Goal: Transaction & Acquisition: Obtain resource

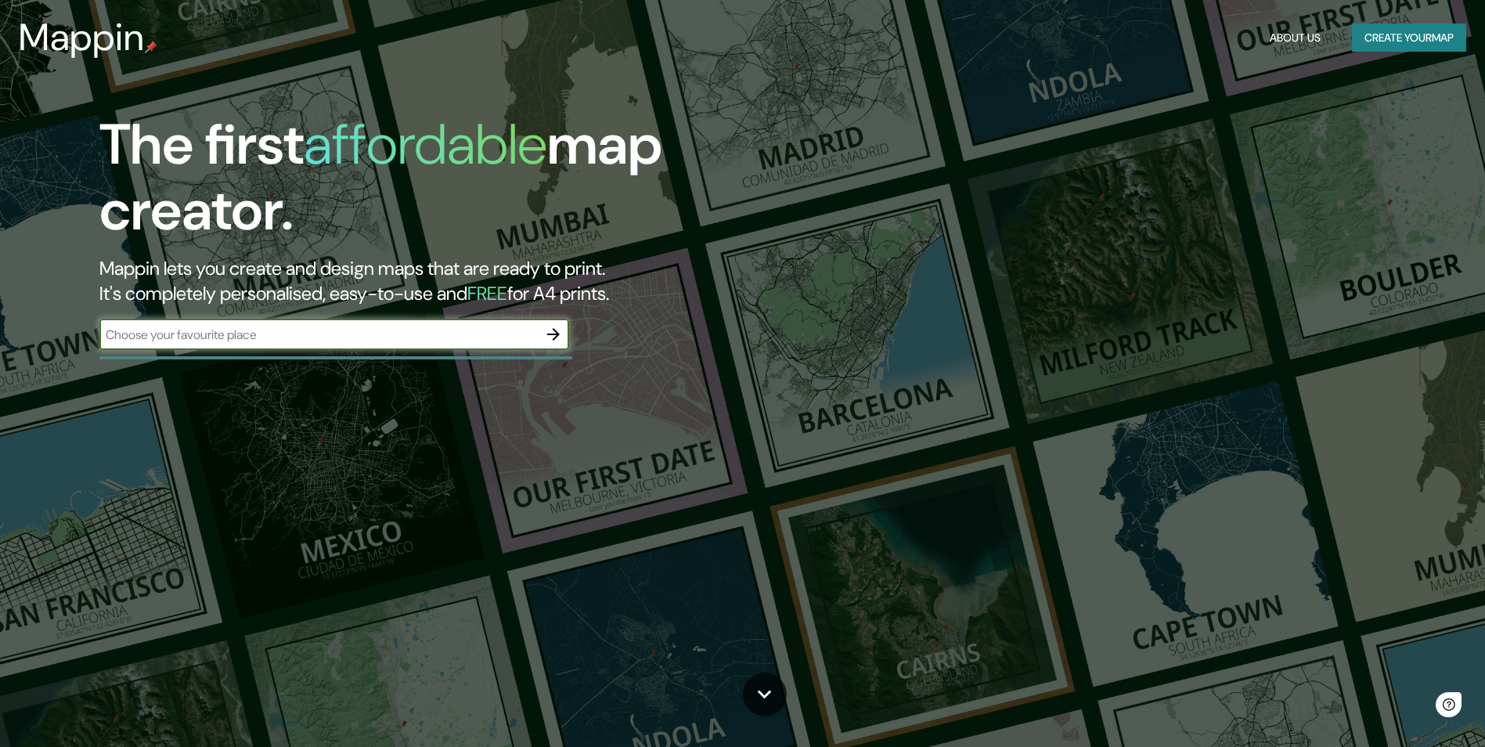
click at [229, 333] on input "text" at bounding box center [318, 335] width 438 height 18
type input "Monclova"
click at [553, 330] on icon "button" at bounding box center [553, 334] width 13 height 13
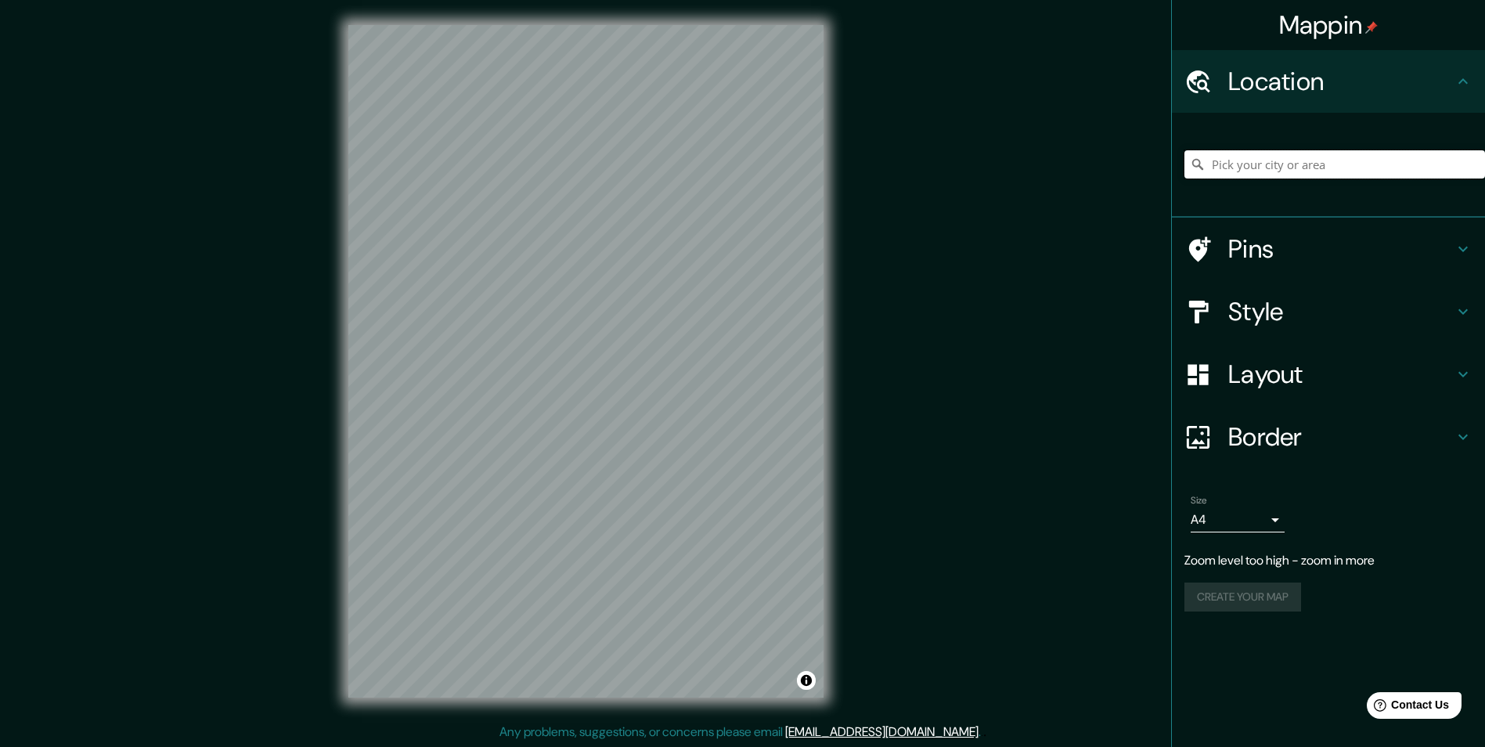
click at [1304, 161] on input "Pick your city or area" at bounding box center [1334, 164] width 301 height 28
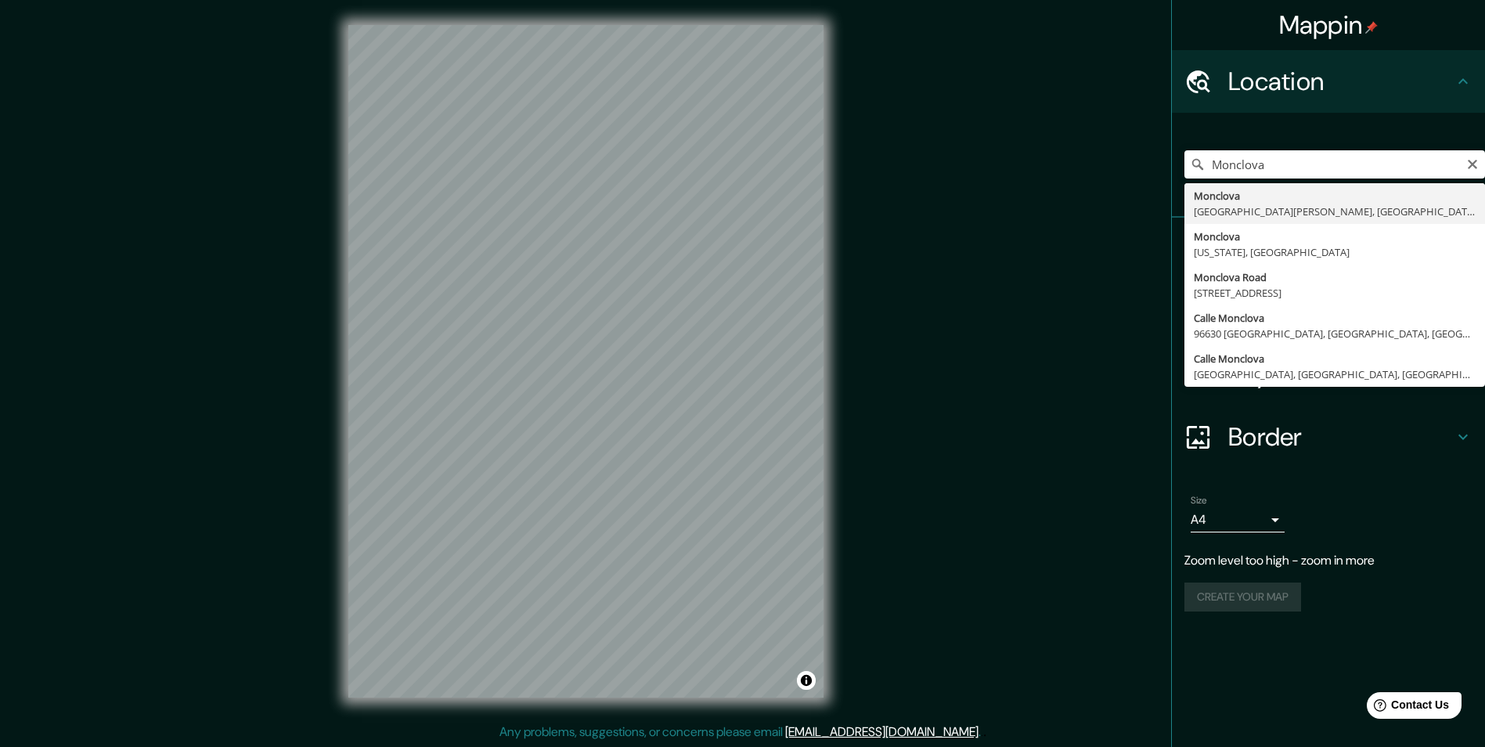
type input "Monclova, [GEOGRAPHIC_DATA][PERSON_NAME], [GEOGRAPHIC_DATA]"
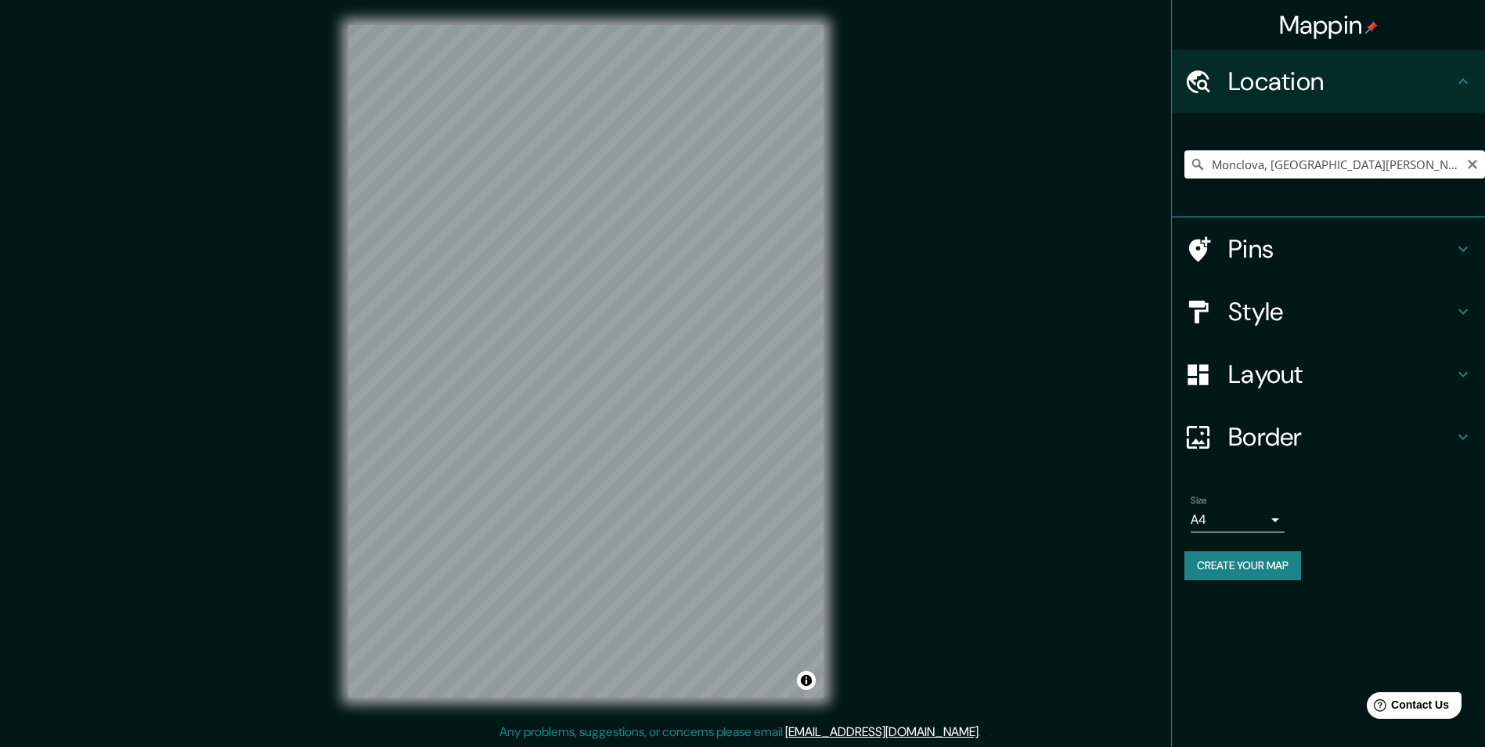
click at [1392, 169] on input "Monclova, [GEOGRAPHIC_DATA][PERSON_NAME], [GEOGRAPHIC_DATA]" at bounding box center [1334, 164] width 301 height 28
click at [1477, 164] on icon "Clear" at bounding box center [1472, 164] width 13 height 13
click at [1352, 160] on input "Pick your city or area" at bounding box center [1334, 164] width 301 height 28
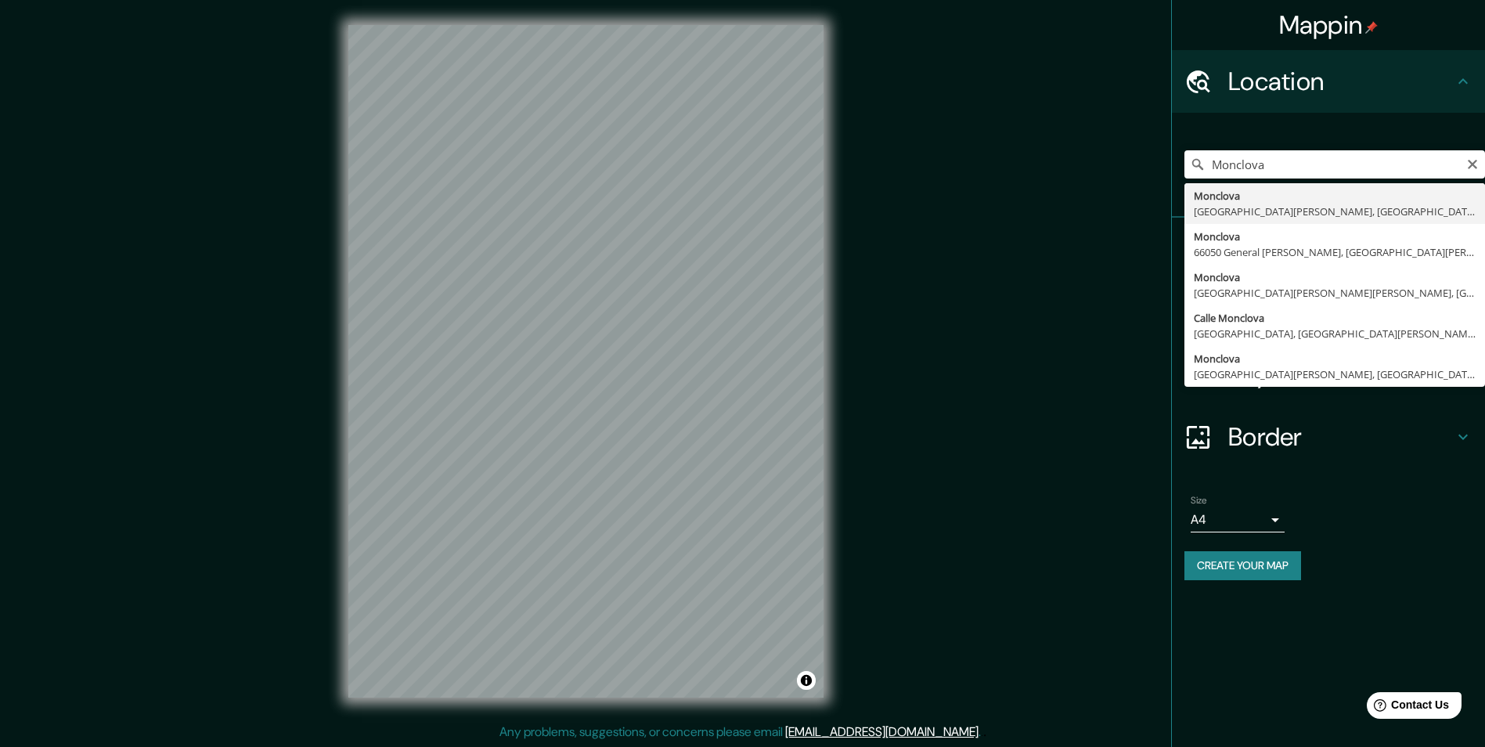
type input "Monclova, [GEOGRAPHIC_DATA][PERSON_NAME], [GEOGRAPHIC_DATA]"
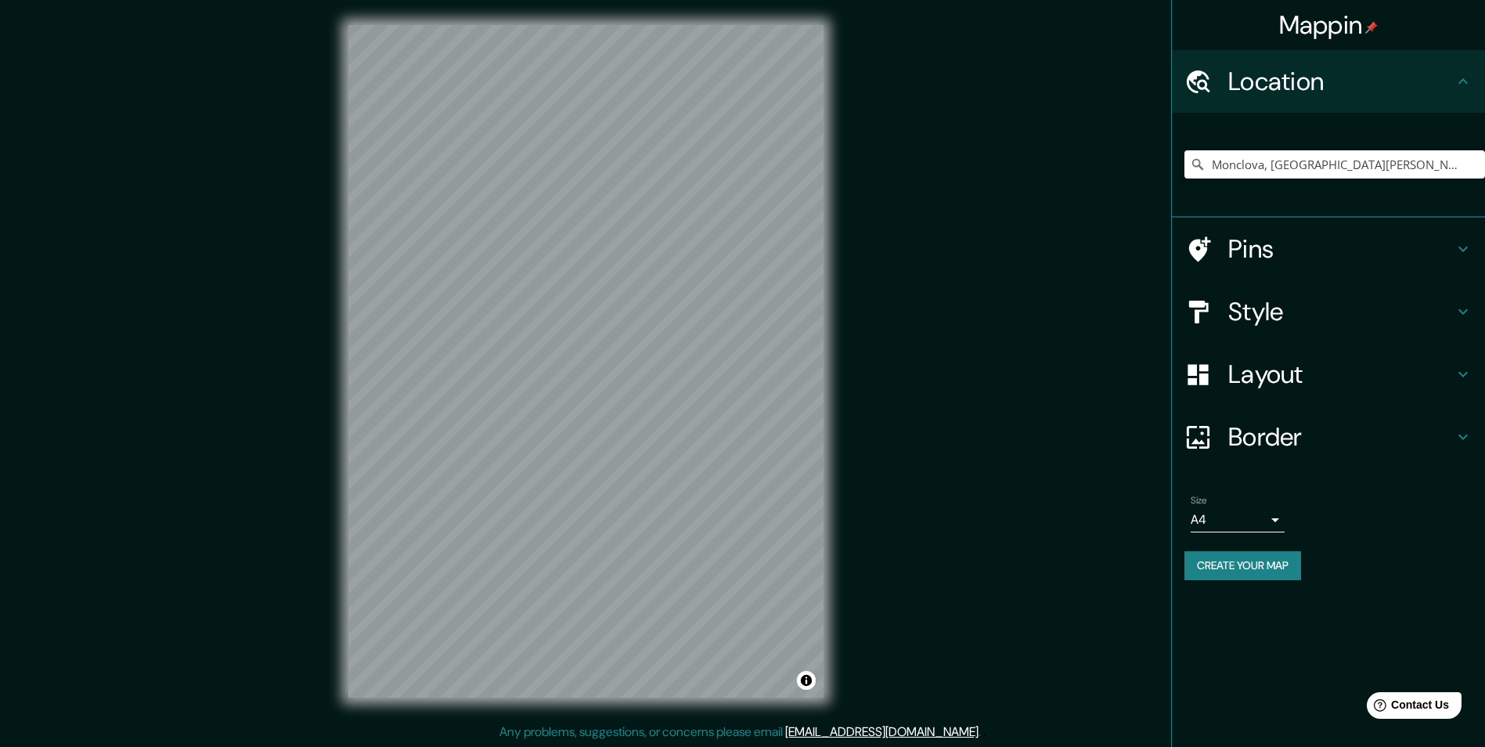
click at [1270, 257] on h4 "Pins" at bounding box center [1340, 248] width 225 height 31
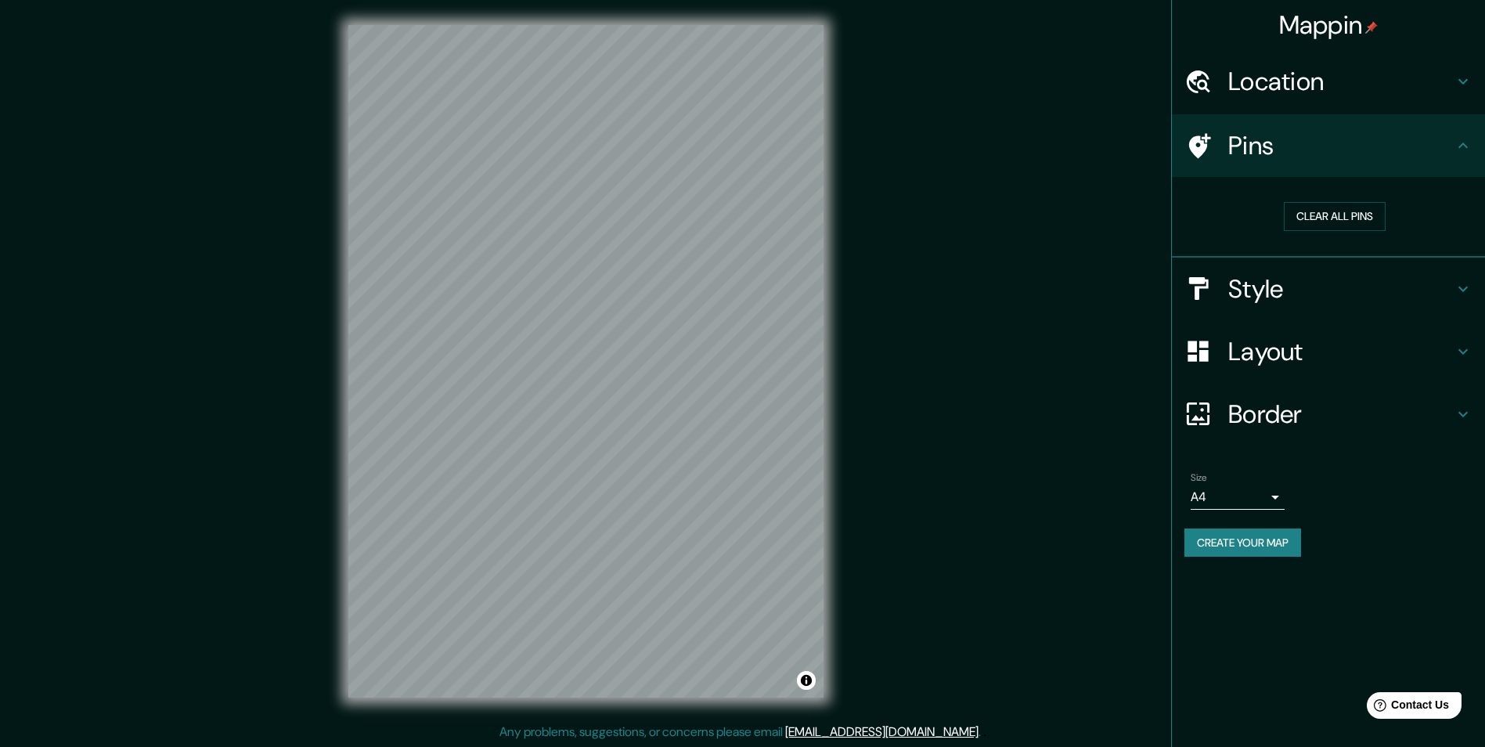
click at [1306, 146] on h4 "Pins" at bounding box center [1340, 145] width 225 height 31
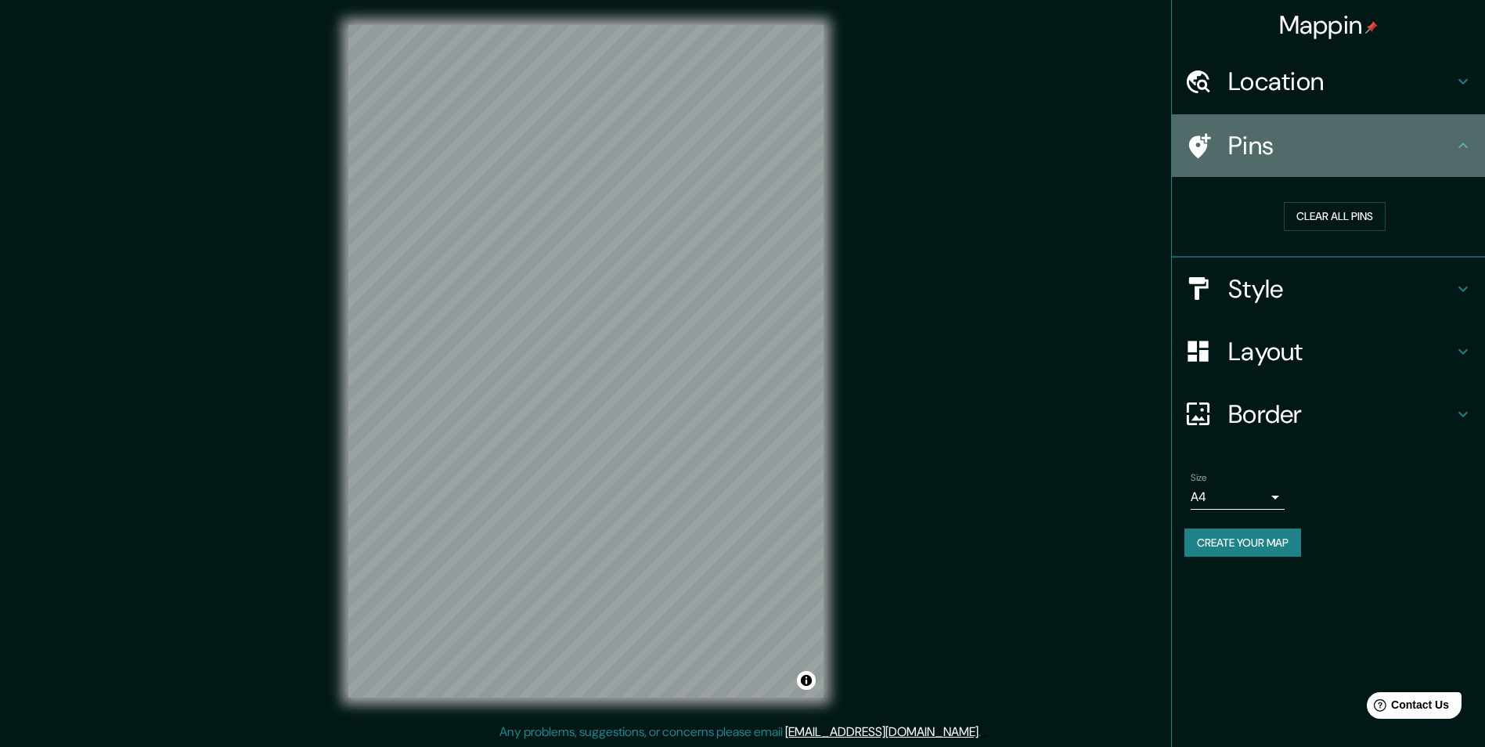
click at [1293, 135] on h4 "Pins" at bounding box center [1340, 145] width 225 height 31
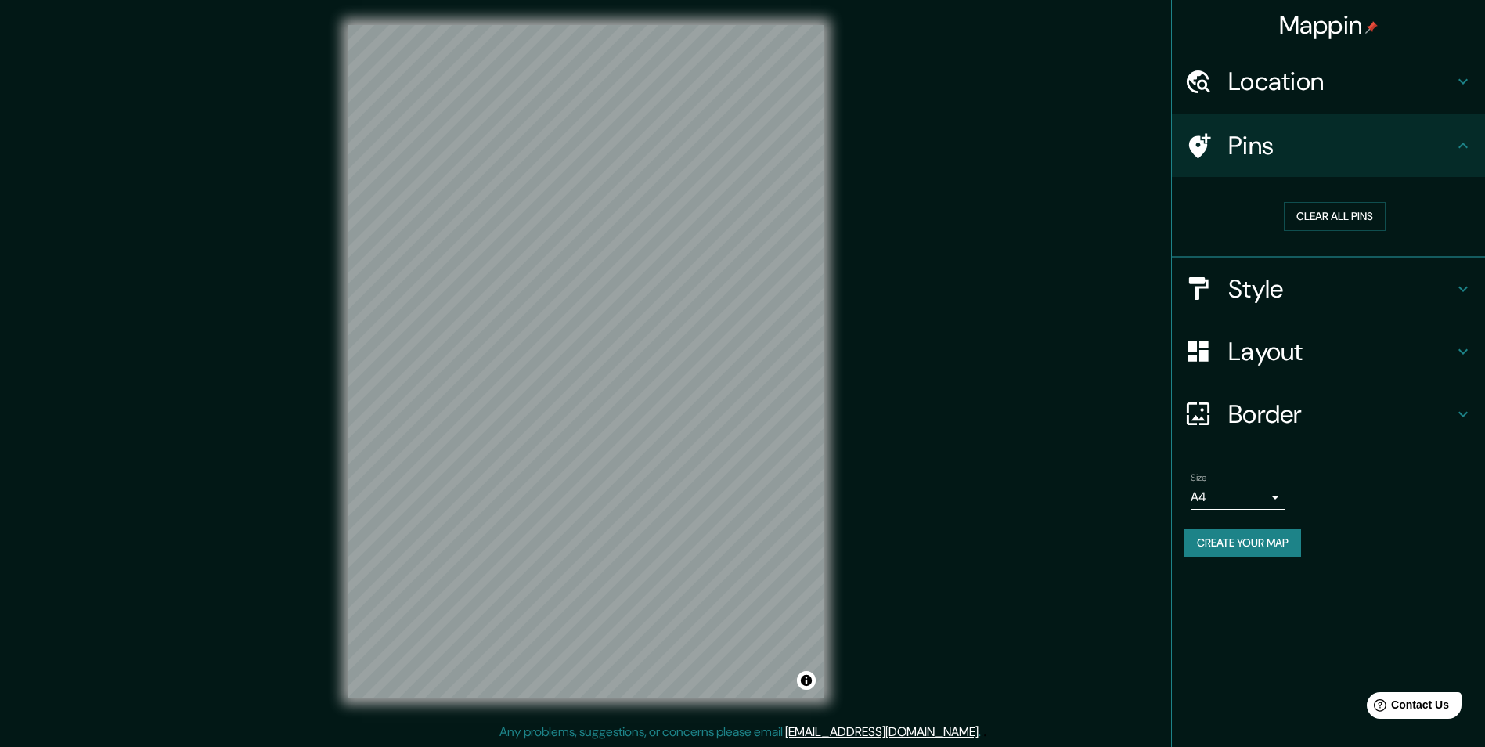
click at [1474, 155] on div "Pins" at bounding box center [1328, 145] width 313 height 63
click at [1205, 140] on icon at bounding box center [1197, 145] width 27 height 27
click at [623, 342] on div at bounding box center [628, 341] width 13 height 13
click at [640, 348] on div at bounding box center [640, 343] width 13 height 13
click at [1252, 303] on h4 "Style" at bounding box center [1340, 288] width 225 height 31
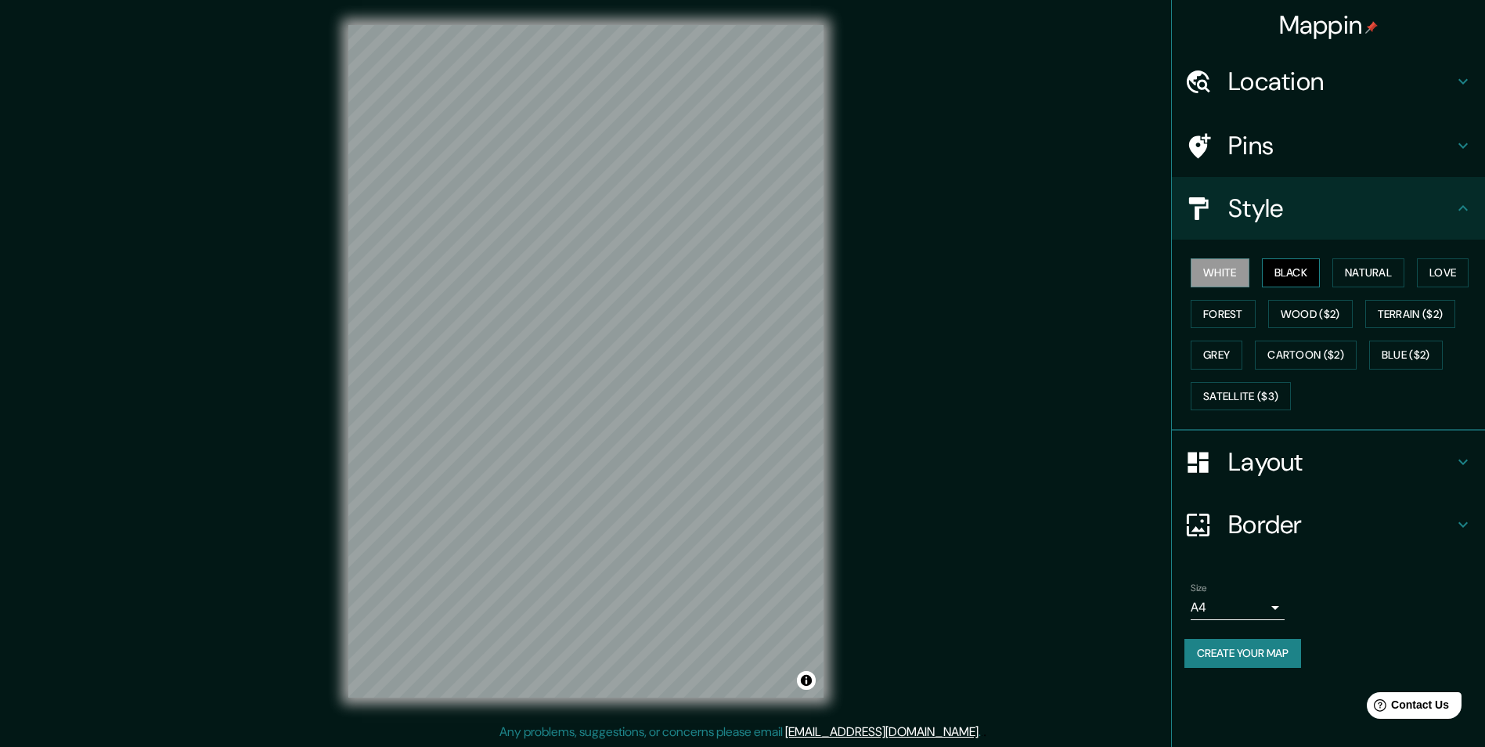
click at [1278, 277] on button "Black" at bounding box center [1291, 272] width 59 height 29
click at [1235, 277] on button "White" at bounding box center [1220, 272] width 59 height 29
click at [1389, 271] on button "Natural" at bounding box center [1368, 272] width 72 height 29
click at [1437, 270] on button "Love" at bounding box center [1443, 272] width 52 height 29
click at [1237, 305] on button "Forest" at bounding box center [1223, 314] width 65 height 29
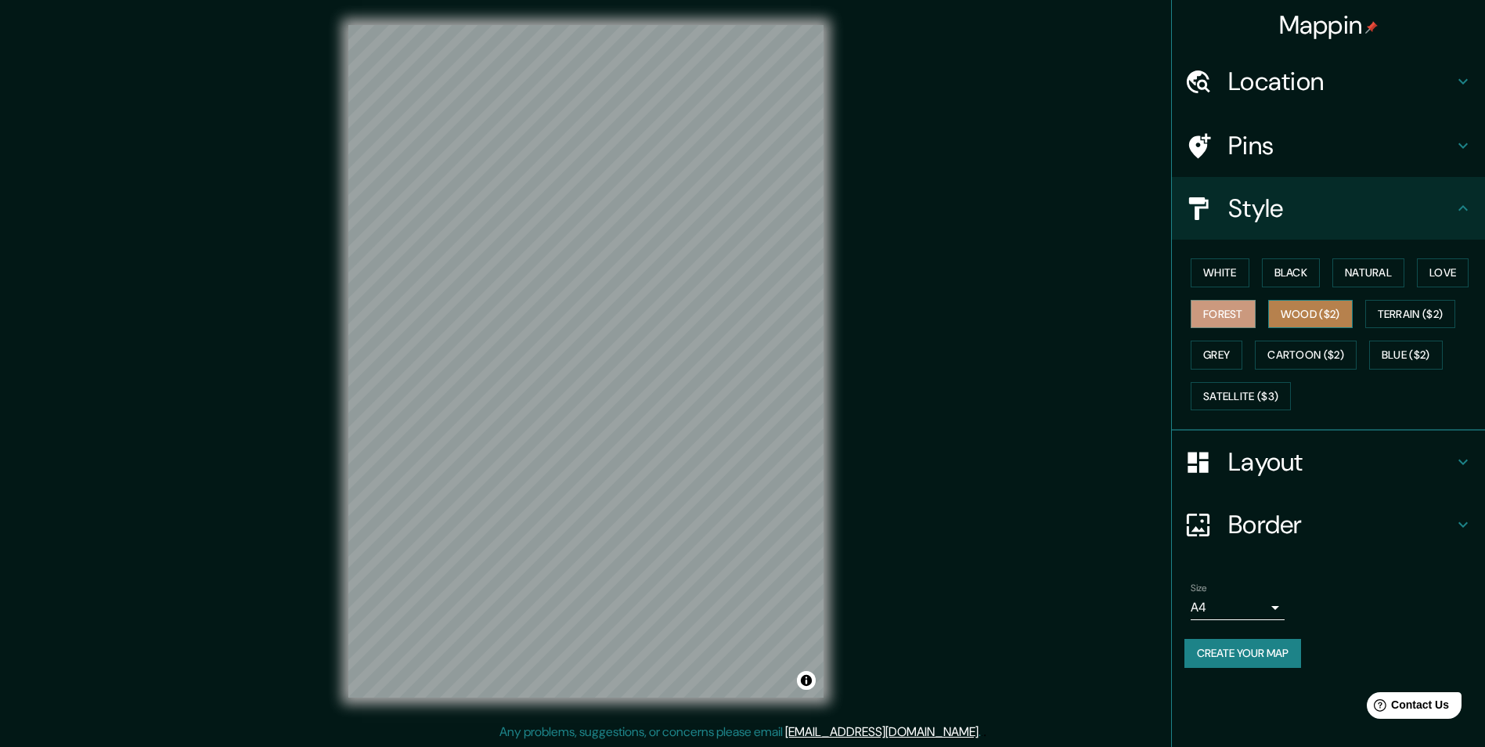
click at [1316, 315] on button "Wood ($2)" at bounding box center [1310, 314] width 85 height 29
click at [1236, 313] on button "Forest" at bounding box center [1223, 314] width 65 height 29
click at [1435, 308] on button "Terrain ($2)" at bounding box center [1410, 314] width 91 height 29
click at [1227, 351] on button "Grey" at bounding box center [1217, 355] width 52 height 29
click at [1285, 351] on button "Cartoon ($2)" at bounding box center [1306, 355] width 102 height 29
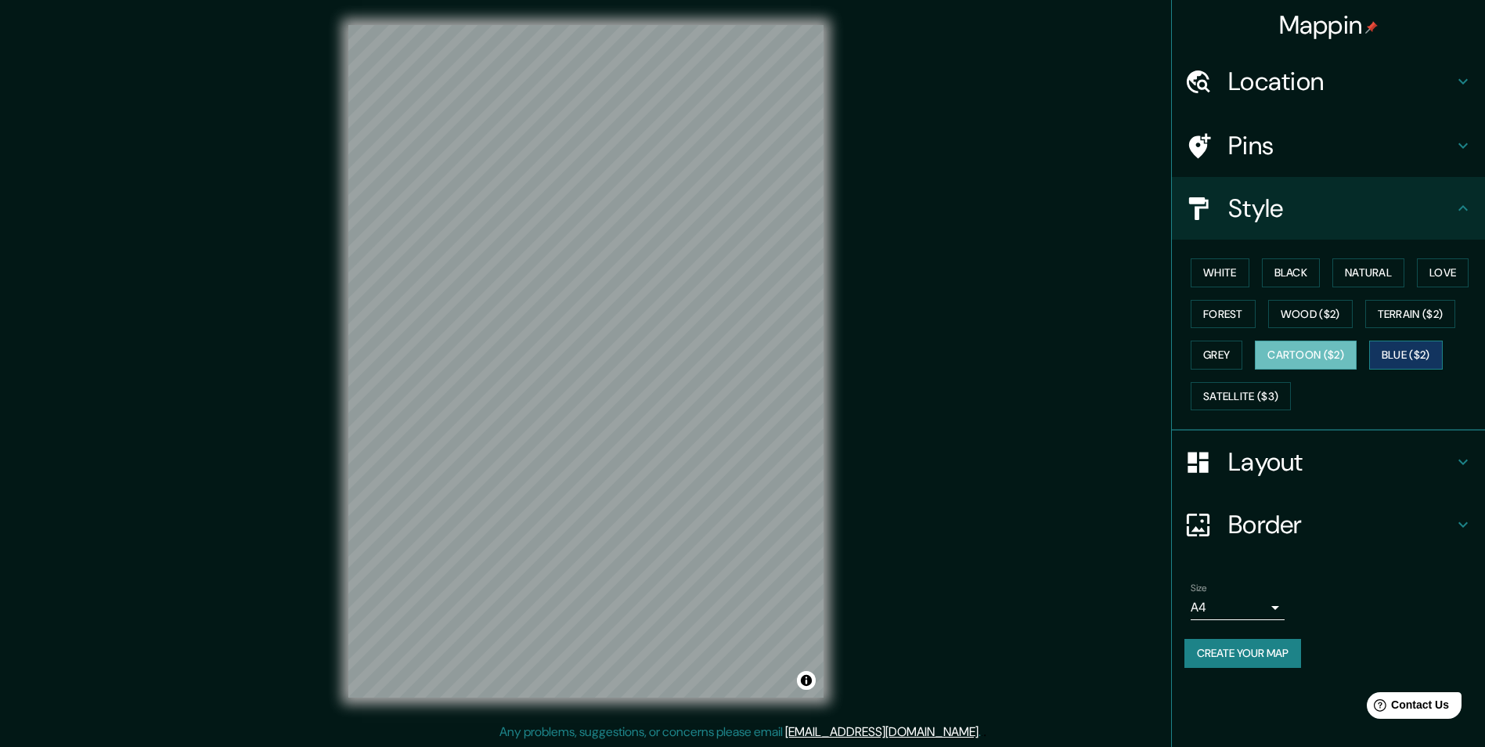
click at [1407, 355] on button "Blue ($2)" at bounding box center [1406, 355] width 74 height 29
click at [1272, 390] on button "Satellite ($3)" at bounding box center [1241, 396] width 100 height 29
click at [1425, 352] on button "Blue ($2)" at bounding box center [1406, 355] width 74 height 29
click at [1213, 355] on button "Grey" at bounding box center [1217, 355] width 52 height 29
click at [1217, 277] on button "White" at bounding box center [1220, 272] width 59 height 29
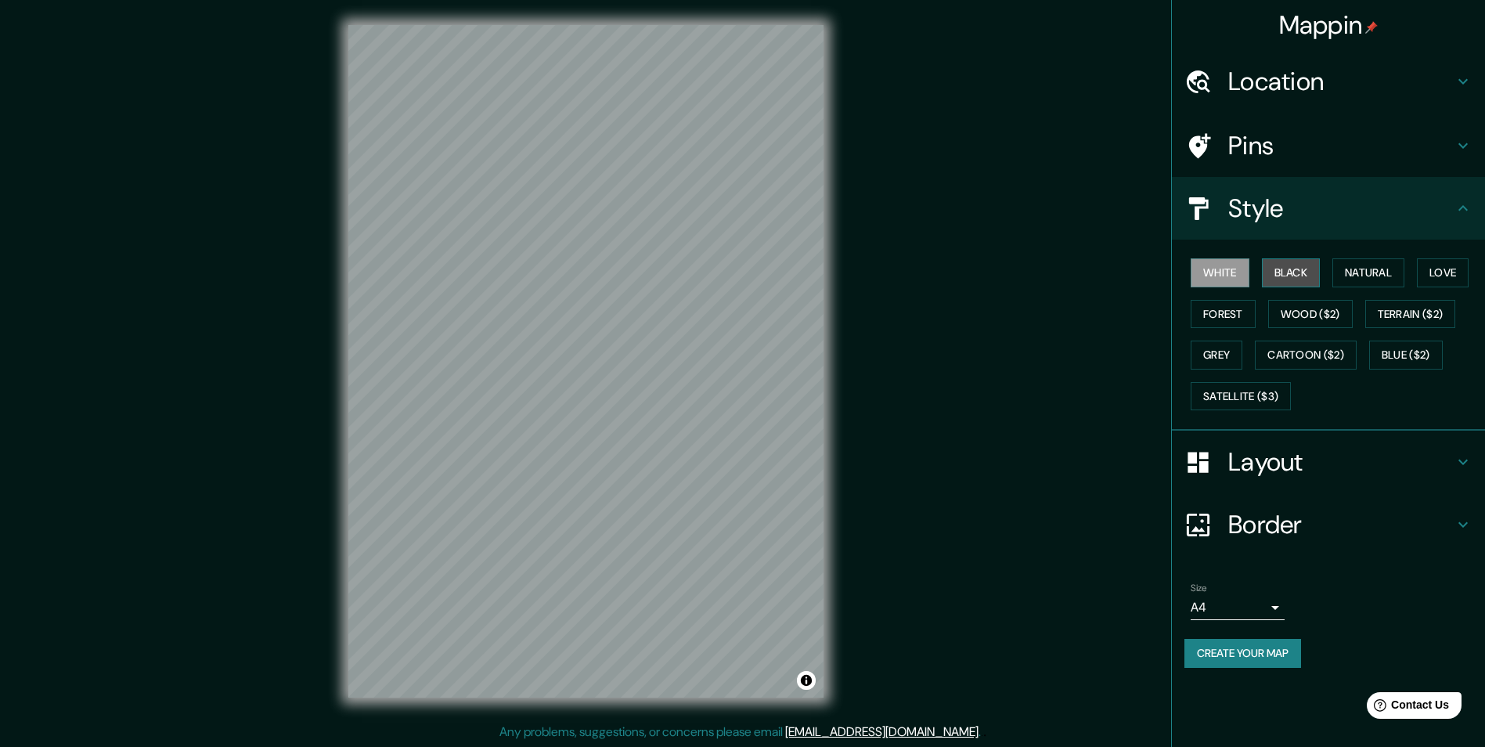
click at [1272, 272] on button "Black" at bounding box center [1291, 272] width 59 height 29
click at [1234, 348] on button "Grey" at bounding box center [1217, 355] width 52 height 29
click at [1235, 275] on button "White" at bounding box center [1220, 272] width 59 height 29
click at [1230, 348] on button "Grey" at bounding box center [1217, 355] width 52 height 29
click at [1227, 278] on button "White" at bounding box center [1220, 272] width 59 height 29
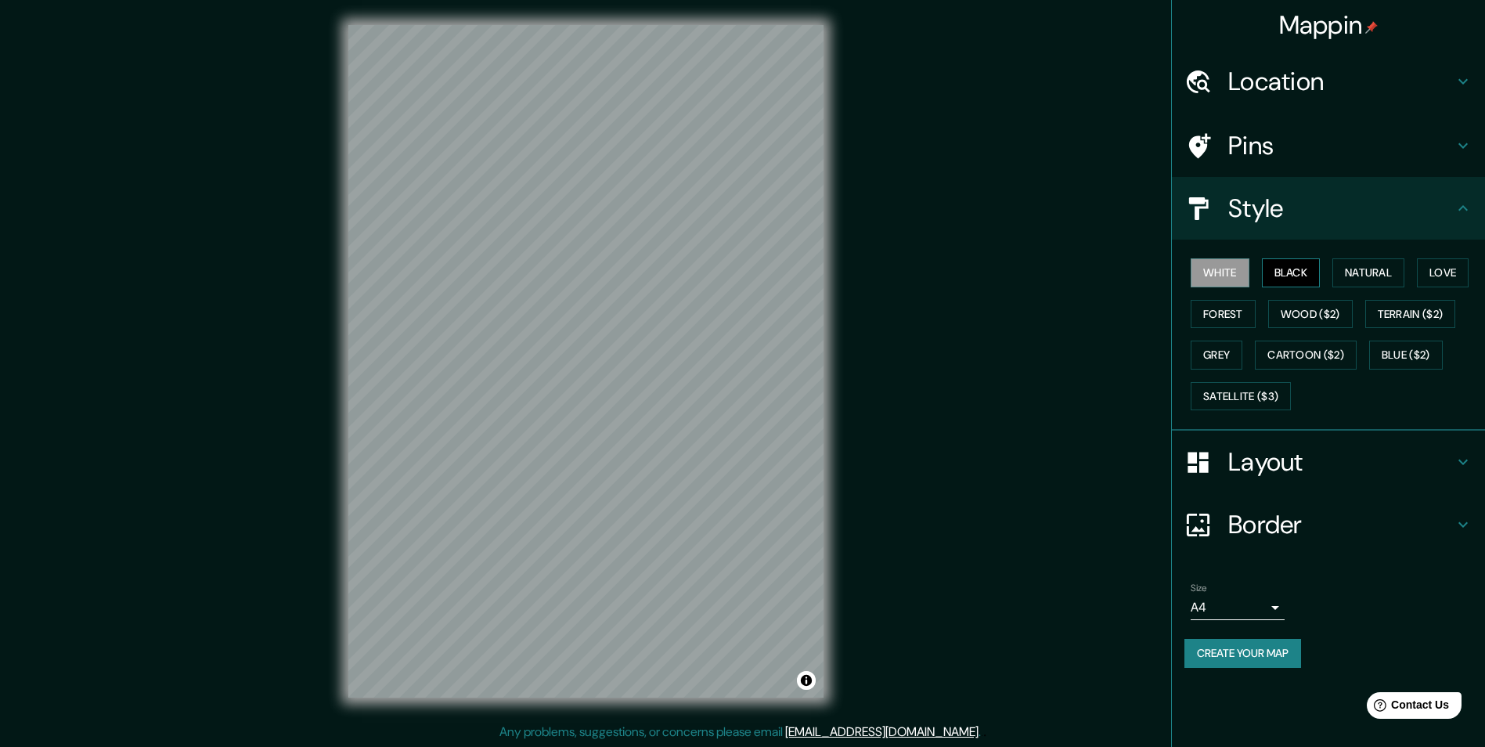
click at [1266, 277] on button "Black" at bounding box center [1291, 272] width 59 height 29
click at [1275, 446] on h4 "Layout" at bounding box center [1340, 461] width 225 height 31
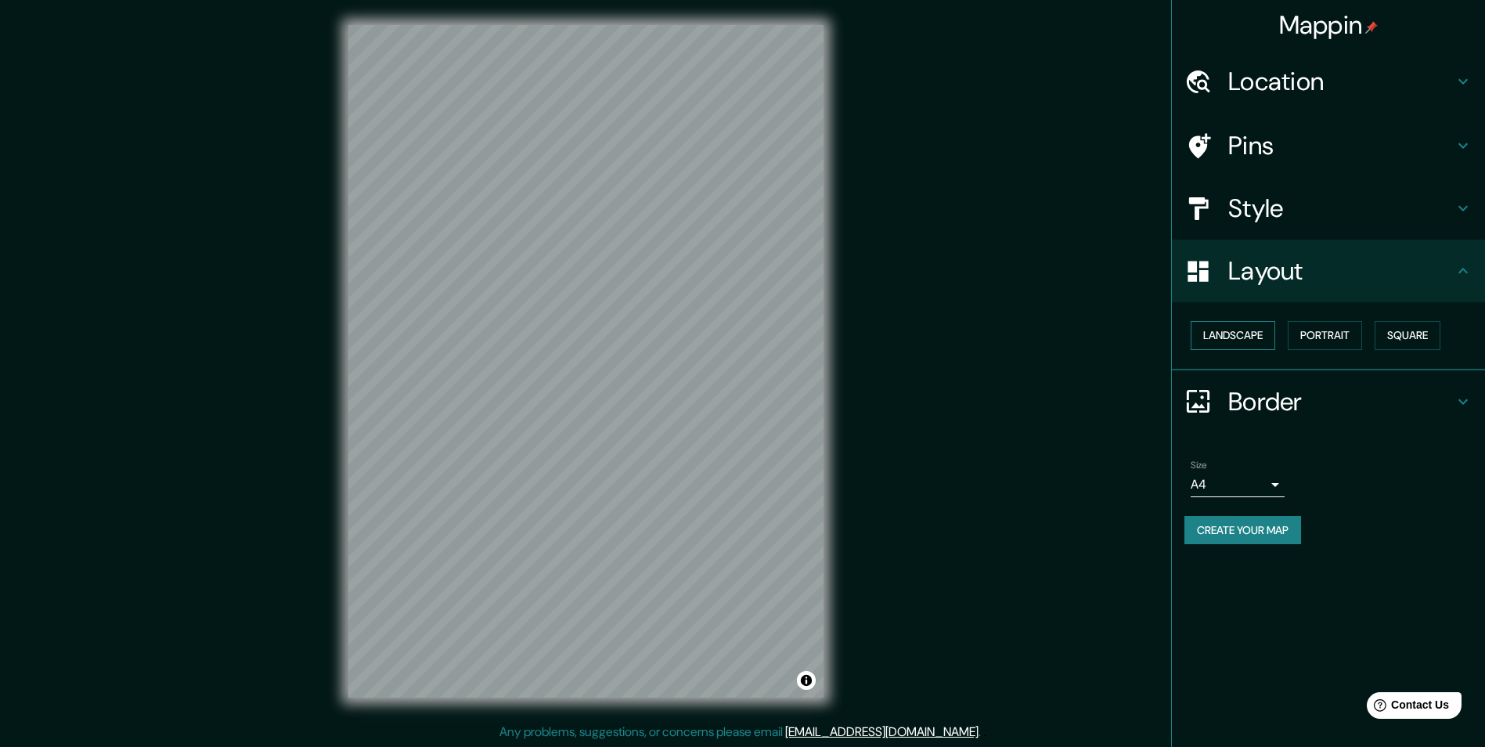
click at [1230, 323] on button "Landscape" at bounding box center [1233, 335] width 85 height 29
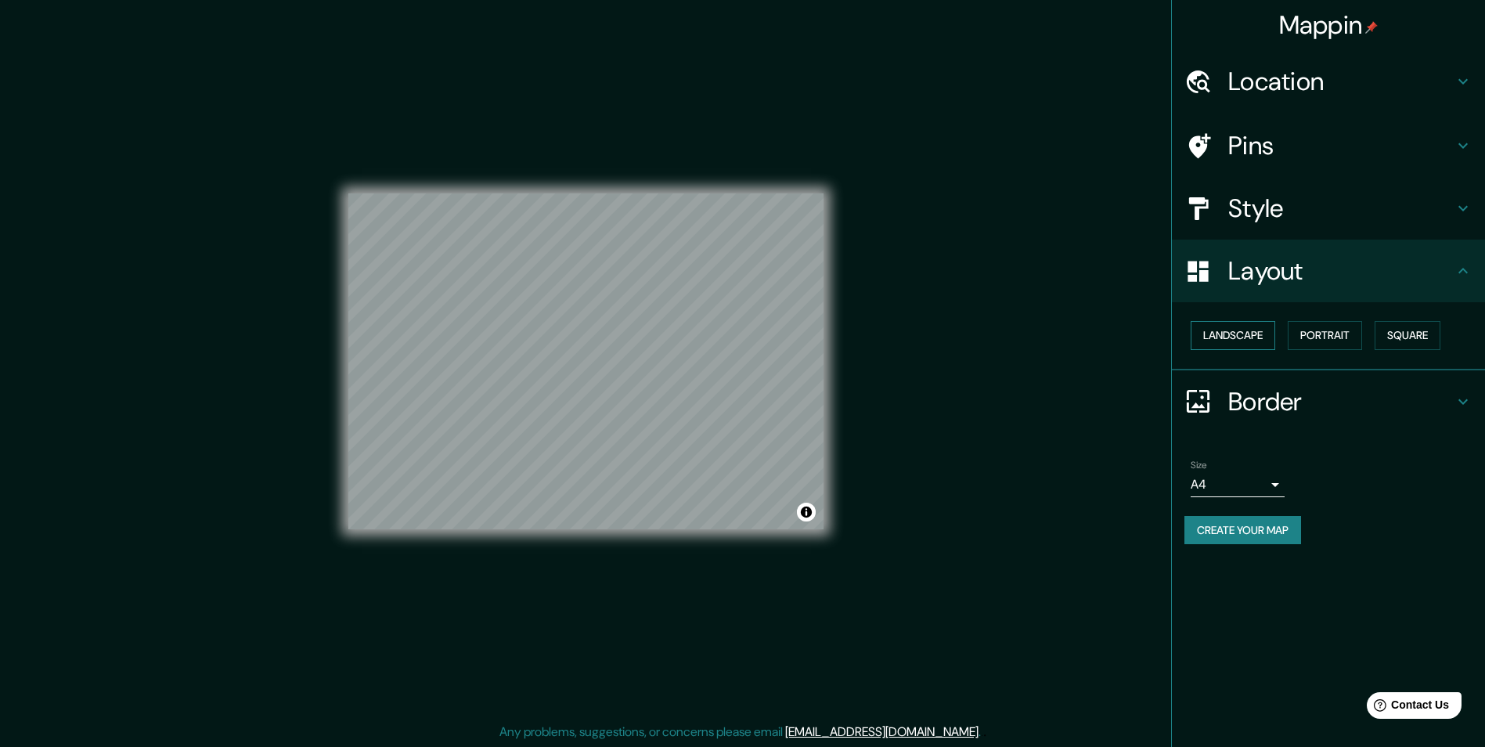
drag, startPoint x: 1234, startPoint y: 343, endPoint x: 1249, endPoint y: 341, distance: 15.0
click at [1233, 343] on button "Landscape" at bounding box center [1233, 335] width 85 height 29
click at [1324, 344] on button "Portrait" at bounding box center [1325, 335] width 74 height 29
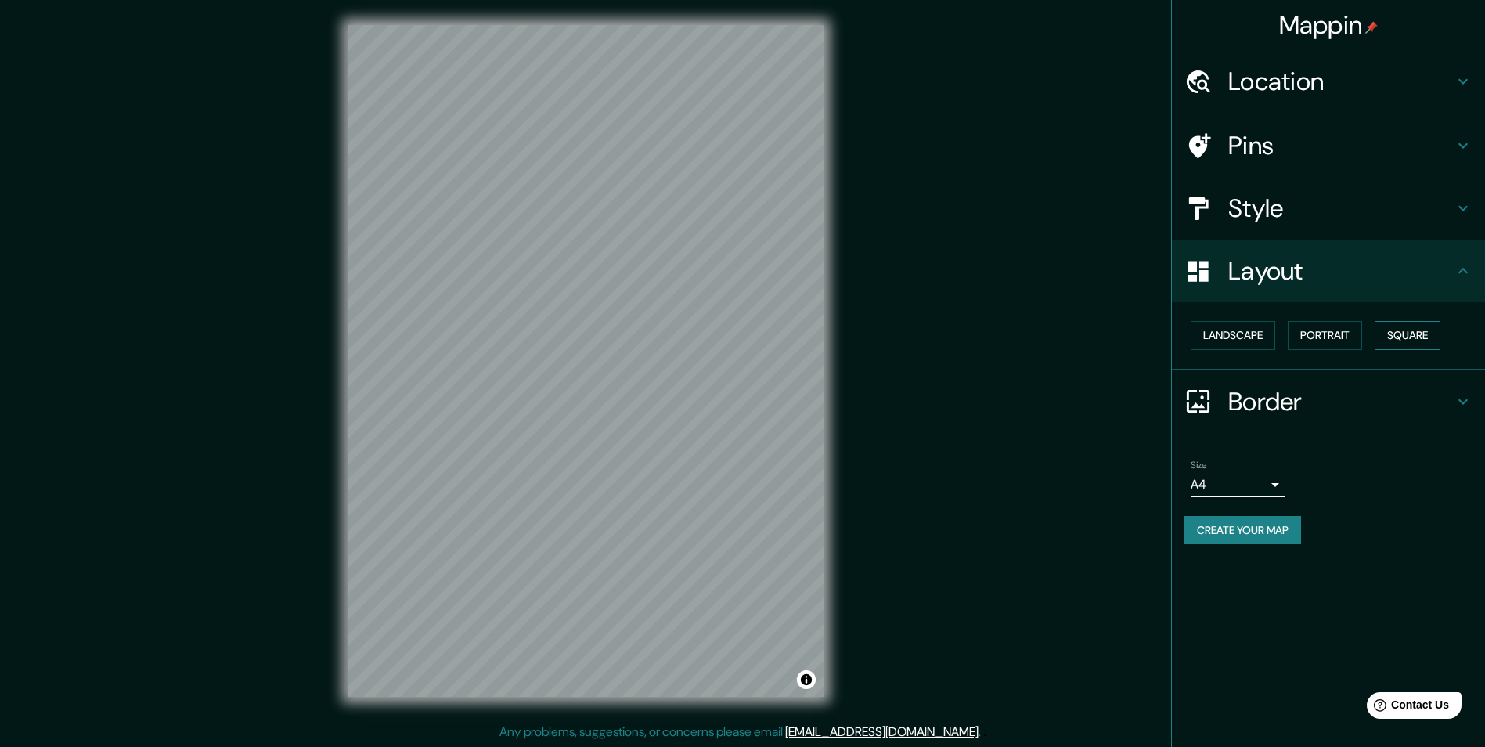
click at [1407, 338] on button "Square" at bounding box center [1408, 335] width 66 height 29
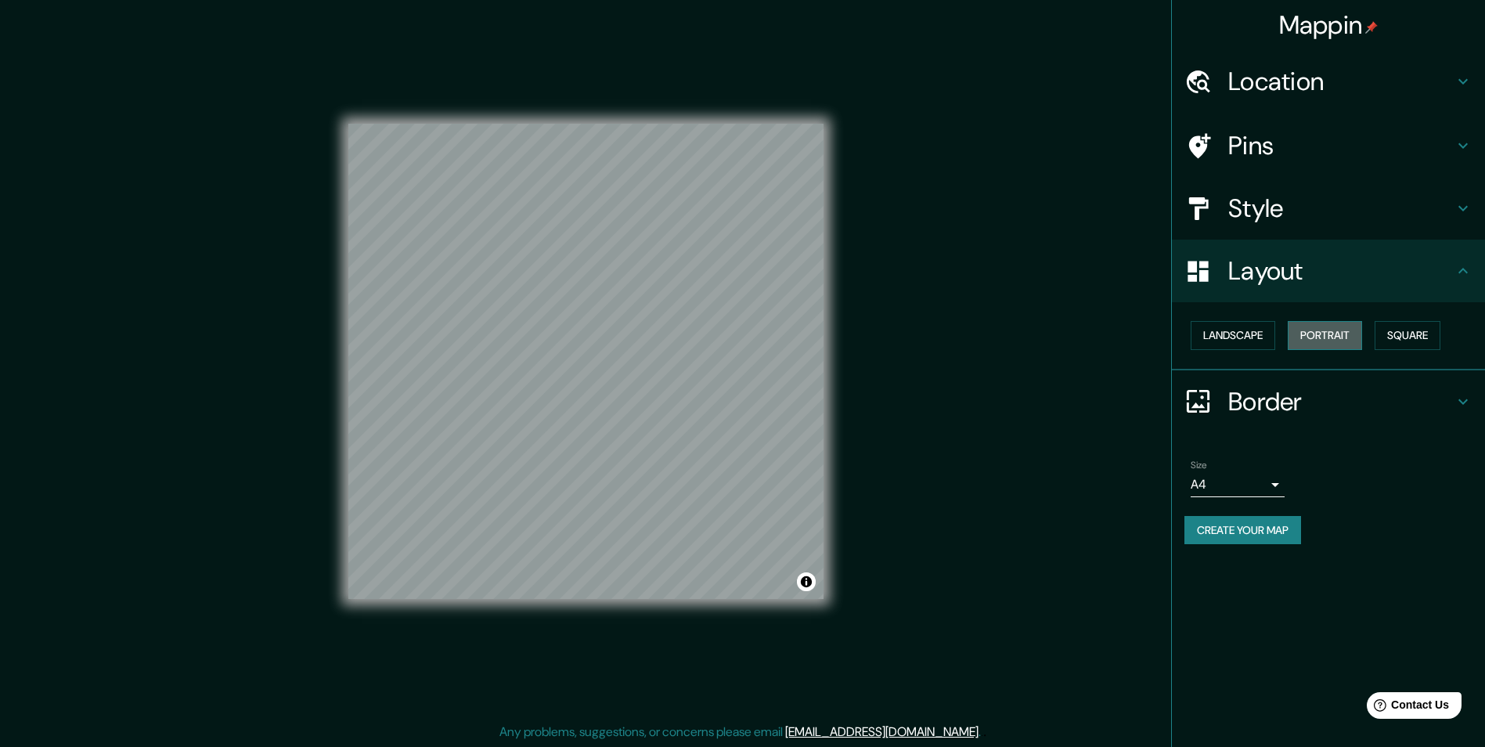
click at [1339, 336] on button "Portrait" at bounding box center [1325, 335] width 74 height 29
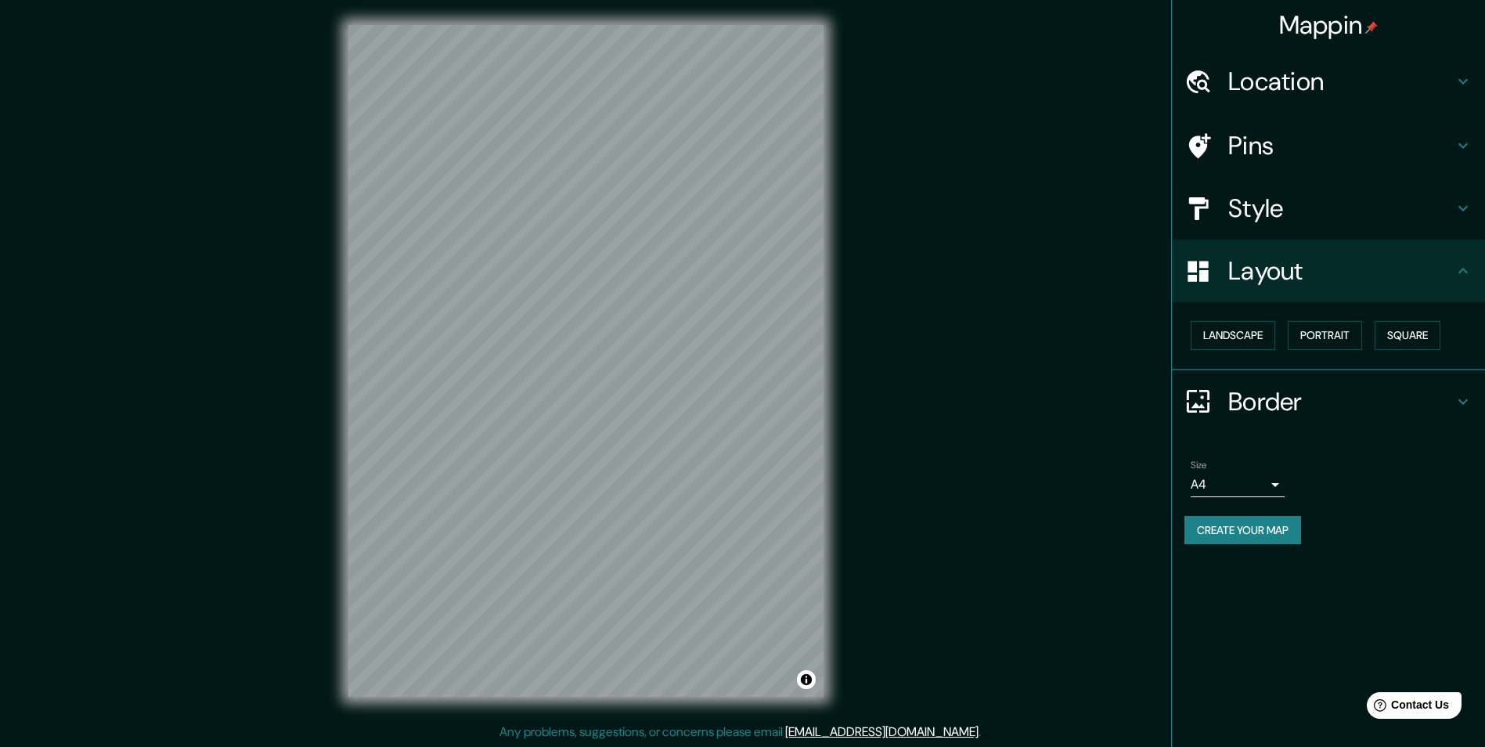
click at [1257, 398] on h4 "Border" at bounding box center [1340, 401] width 225 height 31
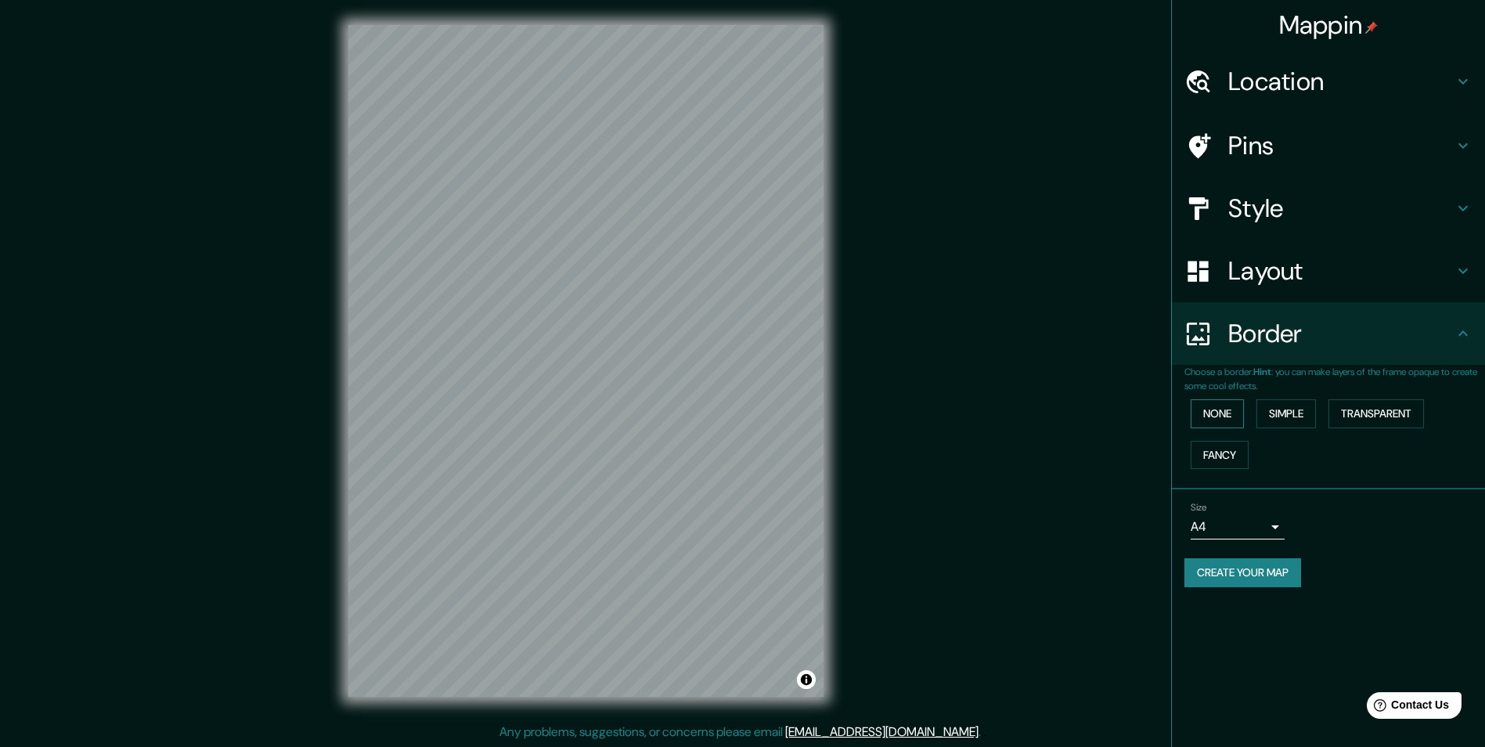
click at [1218, 417] on button "None" at bounding box center [1217, 413] width 53 height 29
click at [1278, 415] on button "Simple" at bounding box center [1285, 413] width 59 height 29
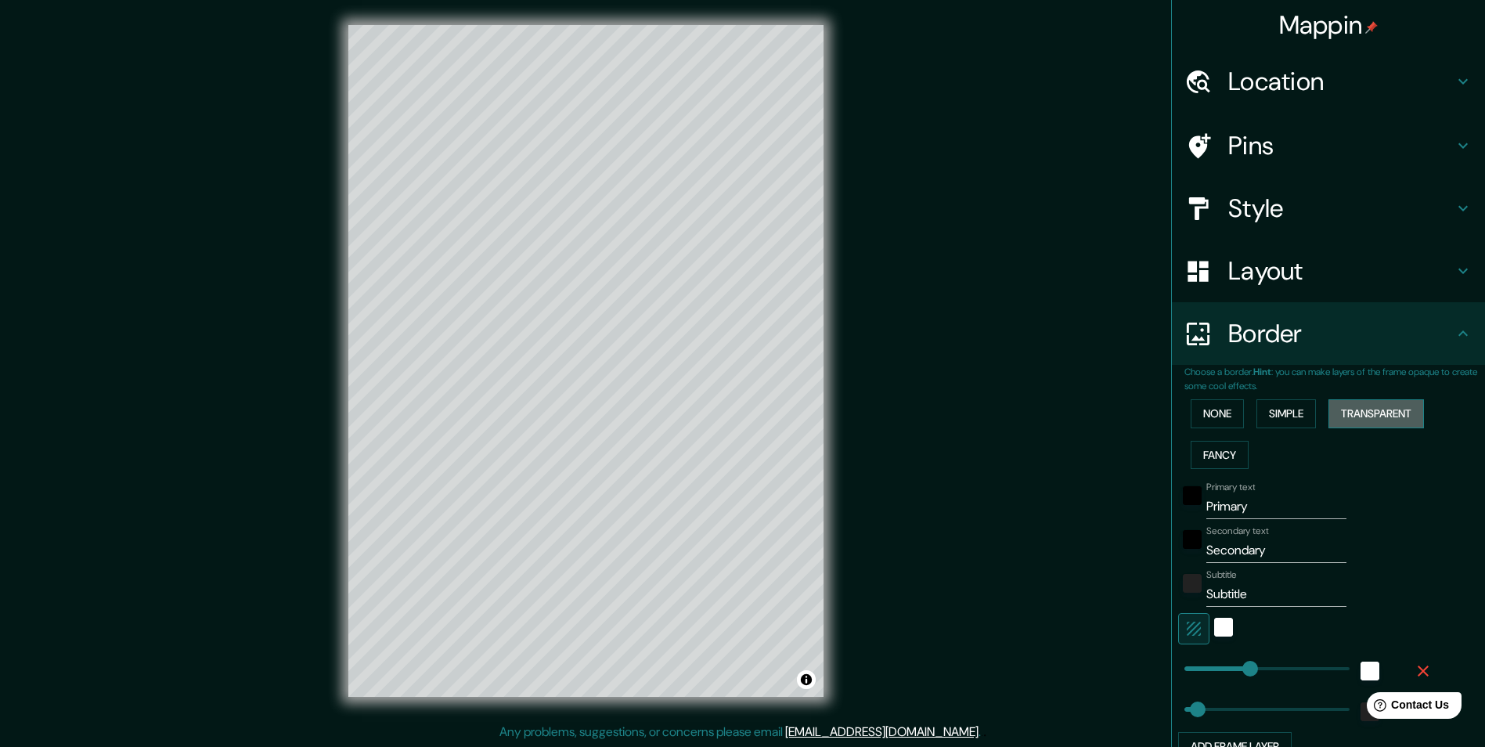
click at [1341, 413] on button "Transparent" at bounding box center [1376, 413] width 96 height 29
click at [1211, 448] on button "Fancy" at bounding box center [1220, 455] width 58 height 29
click at [1213, 424] on button "None" at bounding box center [1217, 413] width 53 height 29
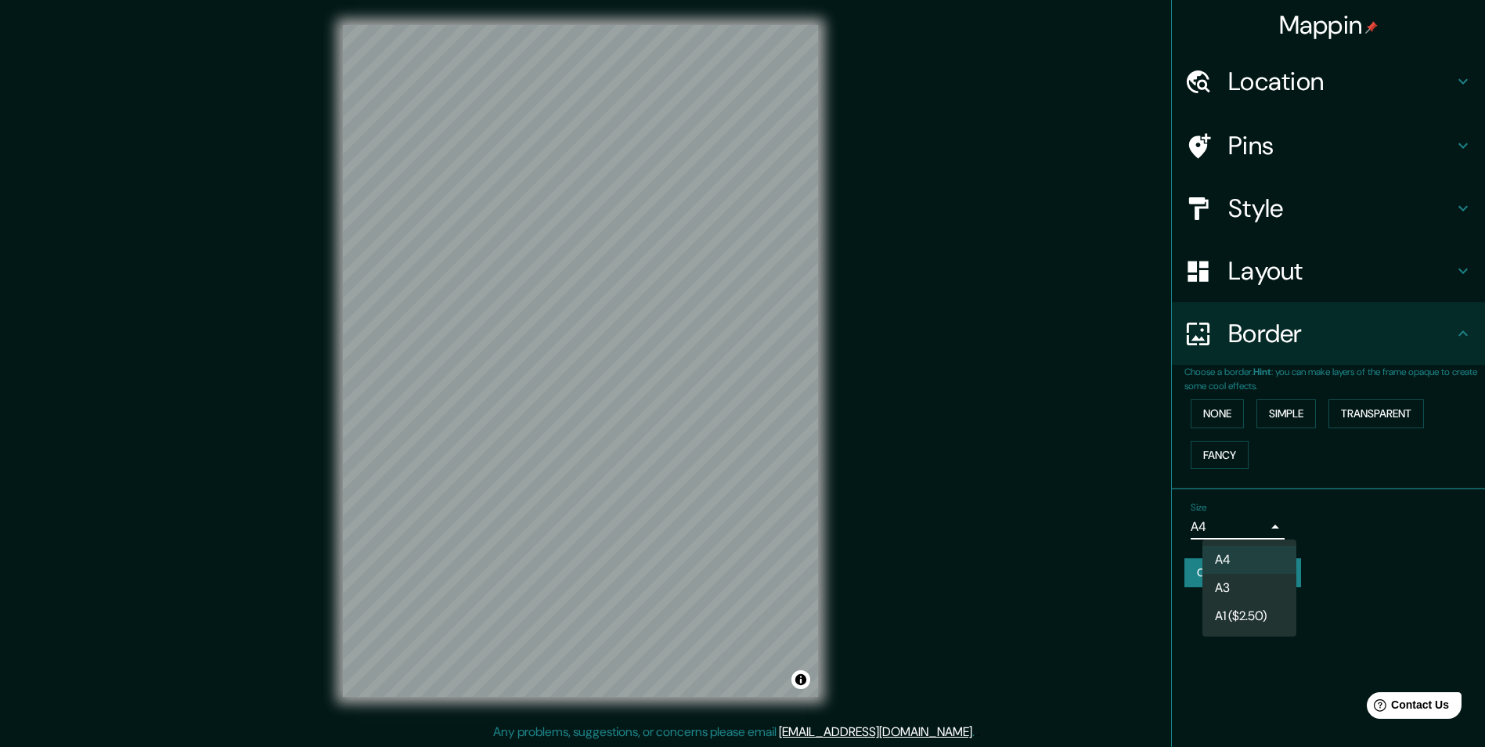
click at [1223, 528] on body "Mappin Location Monclova, Coahuila de Zaragoza, México Pins Style Layout Border…" at bounding box center [742, 373] width 1485 height 747
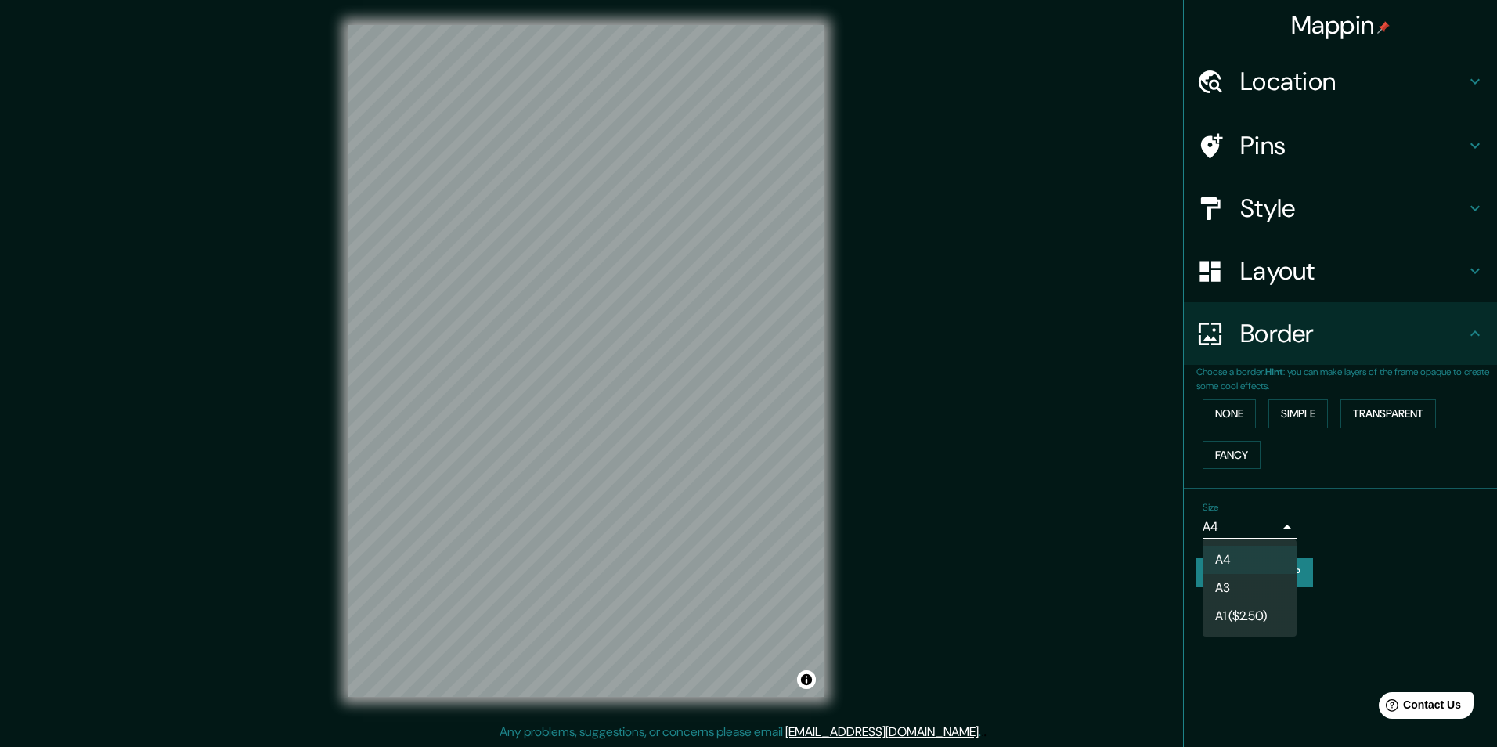
click at [1245, 501] on div at bounding box center [748, 373] width 1497 height 747
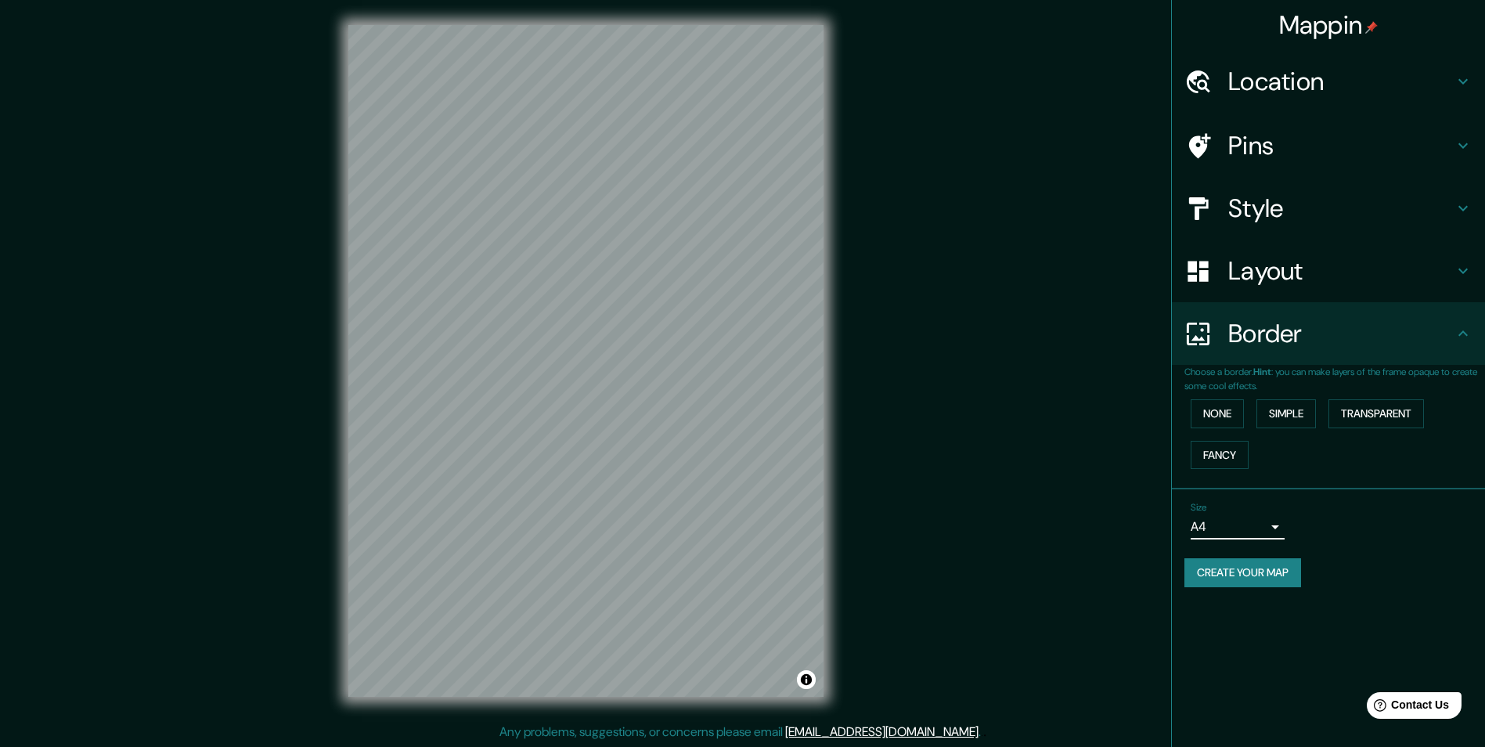
click at [1247, 577] on button "Create your map" at bounding box center [1242, 572] width 117 height 29
click at [807, 683] on button "Toggle attribution" at bounding box center [806, 679] width 19 height 19
click at [807, 682] on button "Toggle attribution" at bounding box center [806, 679] width 19 height 19
click at [1257, 568] on button "Create your map" at bounding box center [1242, 572] width 117 height 29
drag, startPoint x: 827, startPoint y: 432, endPoint x: 1069, endPoint y: 380, distance: 246.7
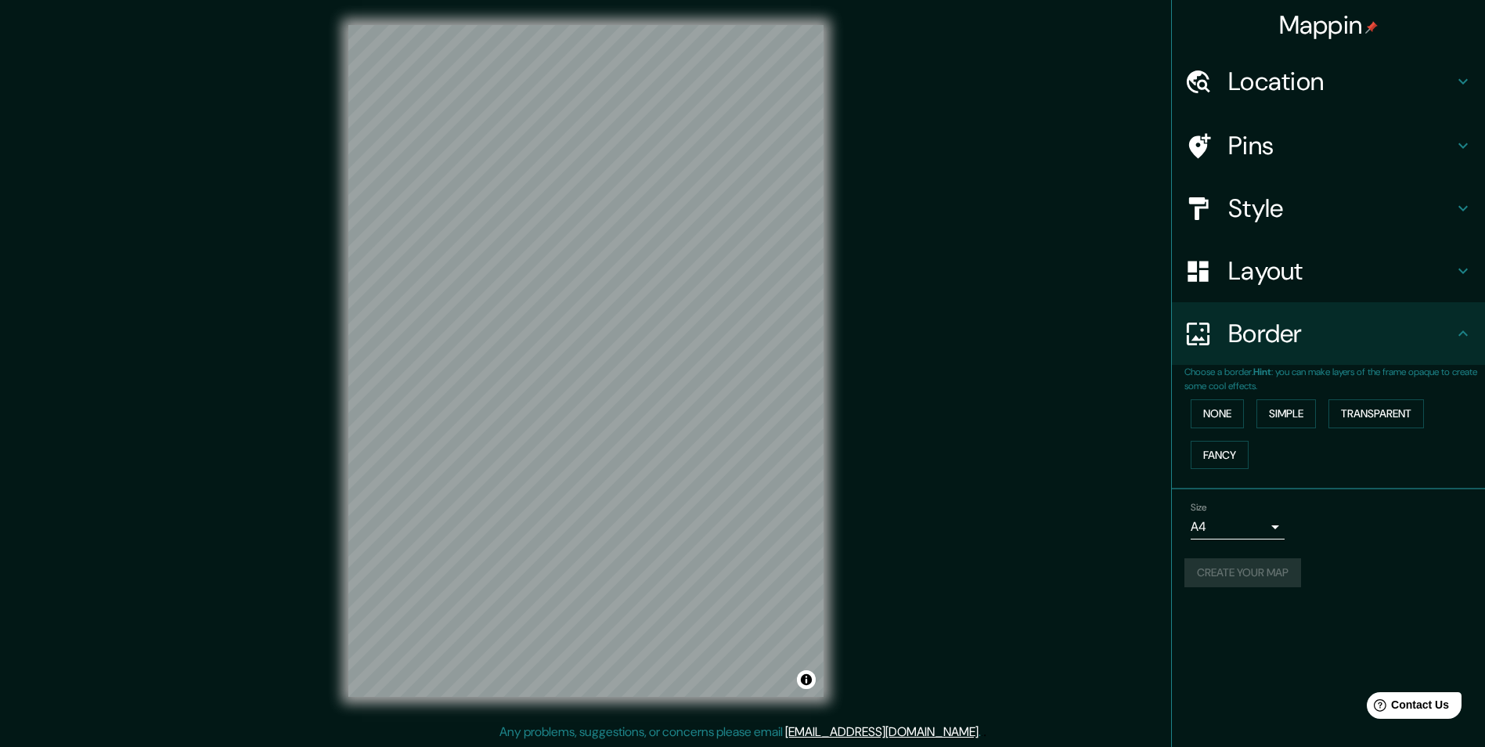
click at [994, 343] on div "Mappin Location Monclova, Coahuila de Zaragoza, México Pins Style Layout Border…" at bounding box center [742, 374] width 1485 height 748
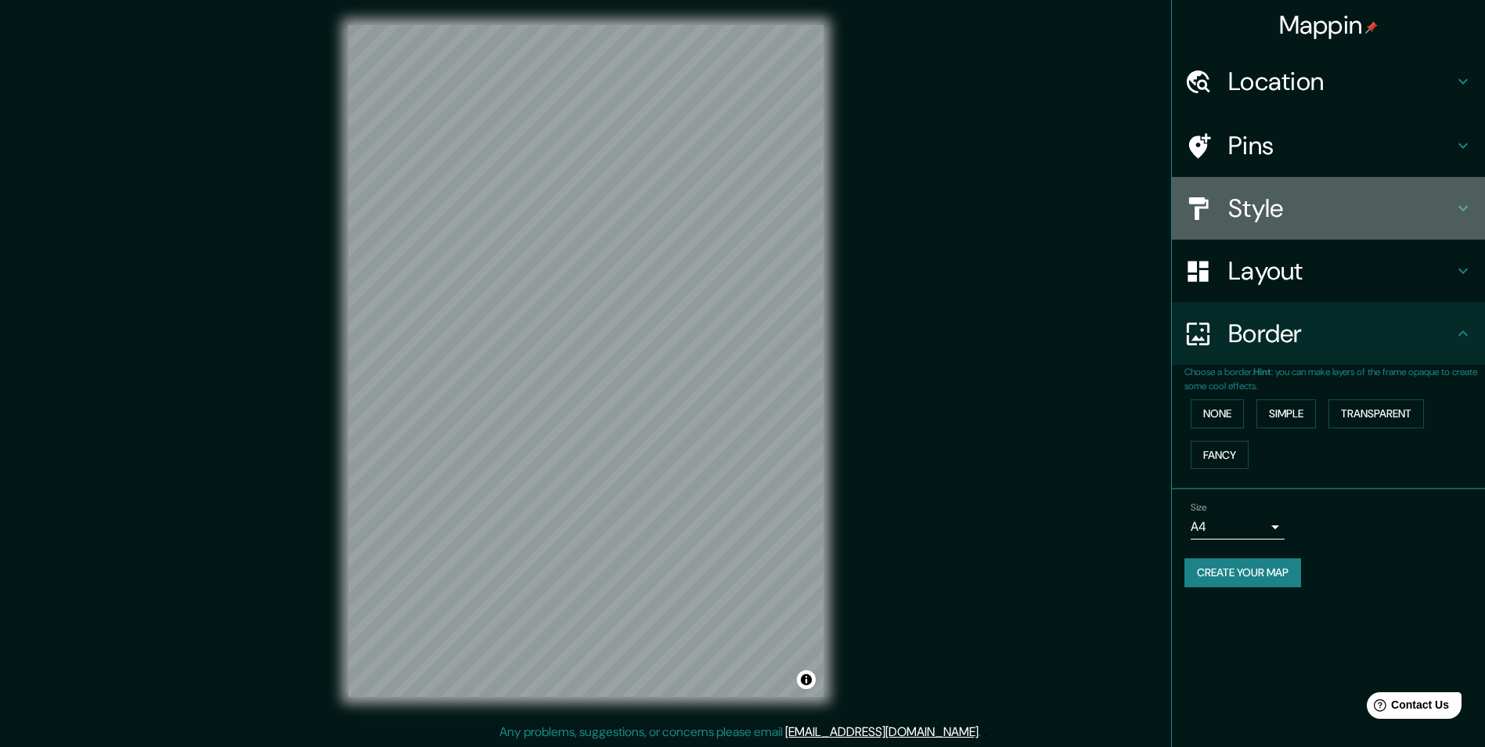
click at [1250, 219] on h4 "Style" at bounding box center [1340, 208] width 225 height 31
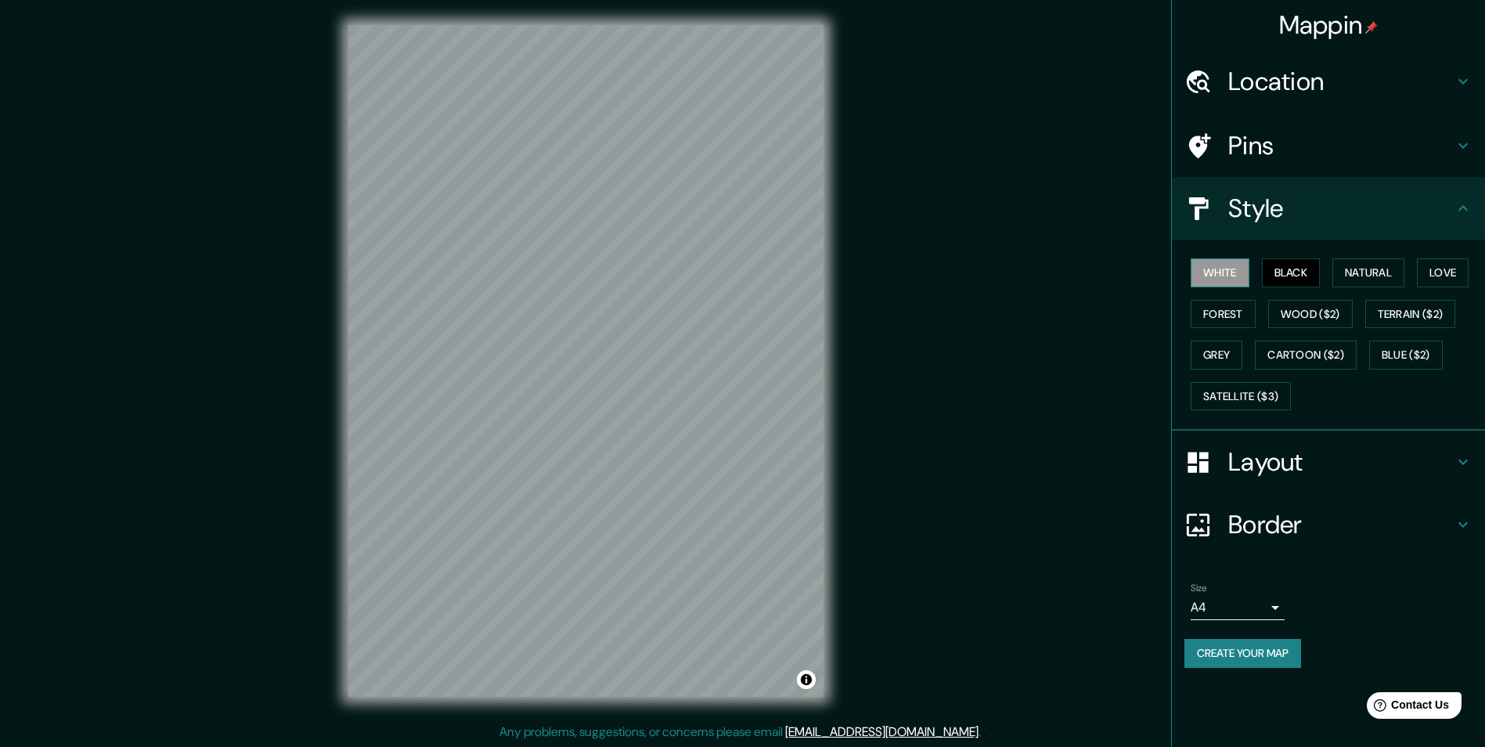
click at [1230, 279] on button "White" at bounding box center [1220, 272] width 59 height 29
click at [1368, 275] on button "Natural" at bounding box center [1368, 272] width 72 height 29
click at [1434, 274] on button "Love" at bounding box center [1443, 272] width 52 height 29
click at [1204, 315] on button "Forest" at bounding box center [1223, 314] width 65 height 29
click at [1213, 355] on button "Grey" at bounding box center [1217, 355] width 52 height 29
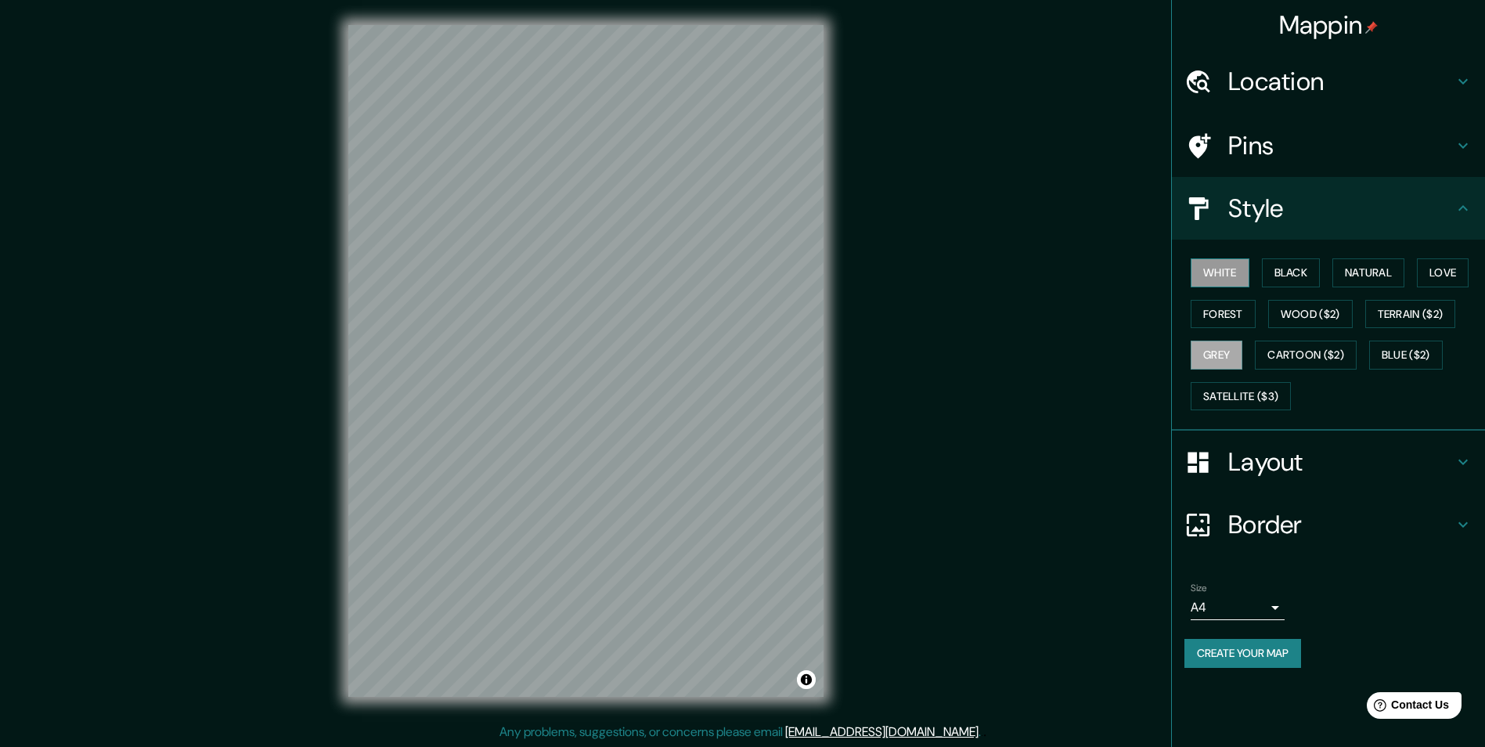
click at [1234, 265] on button "White" at bounding box center [1220, 272] width 59 height 29
click at [1216, 647] on button "Create your map" at bounding box center [1242, 653] width 117 height 29
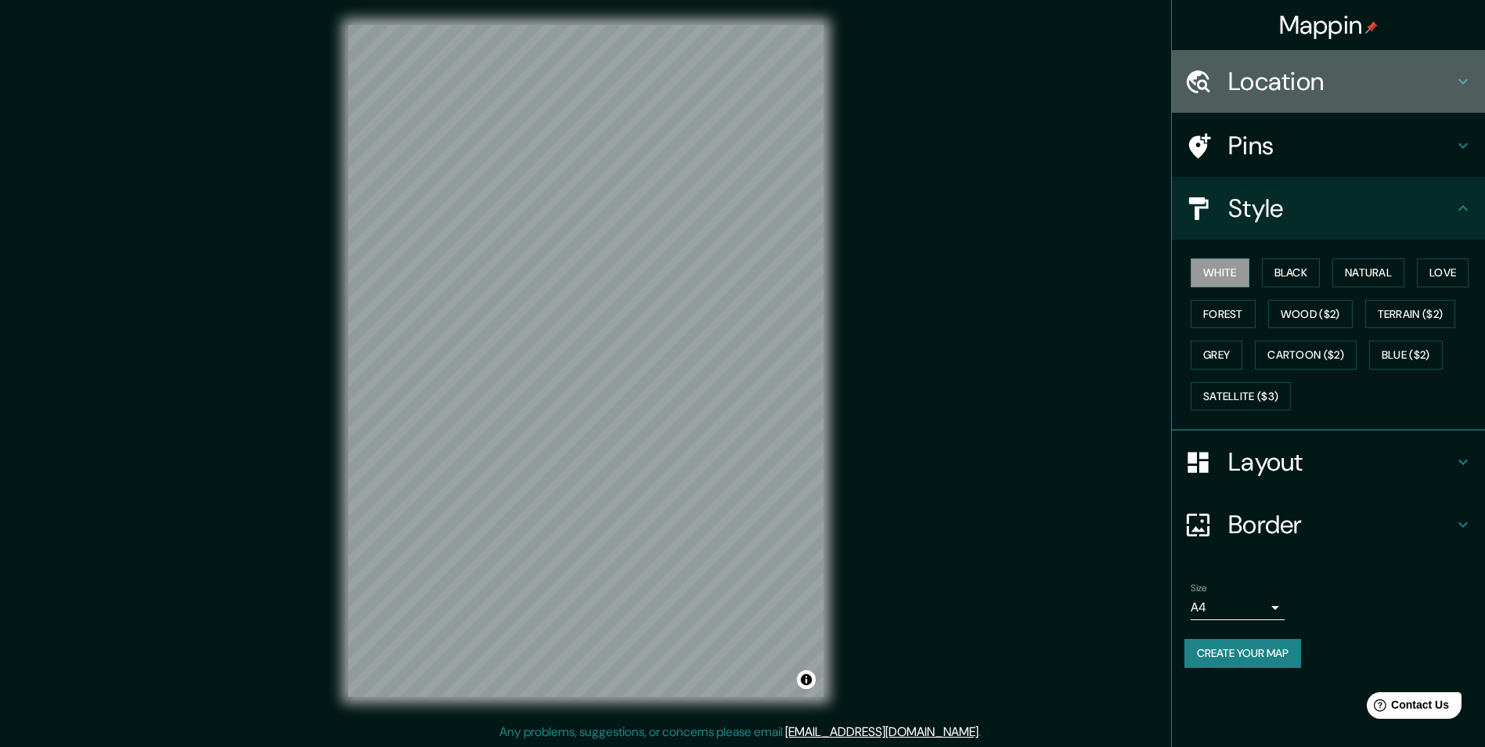
click at [1273, 94] on h4 "Location" at bounding box center [1340, 81] width 225 height 31
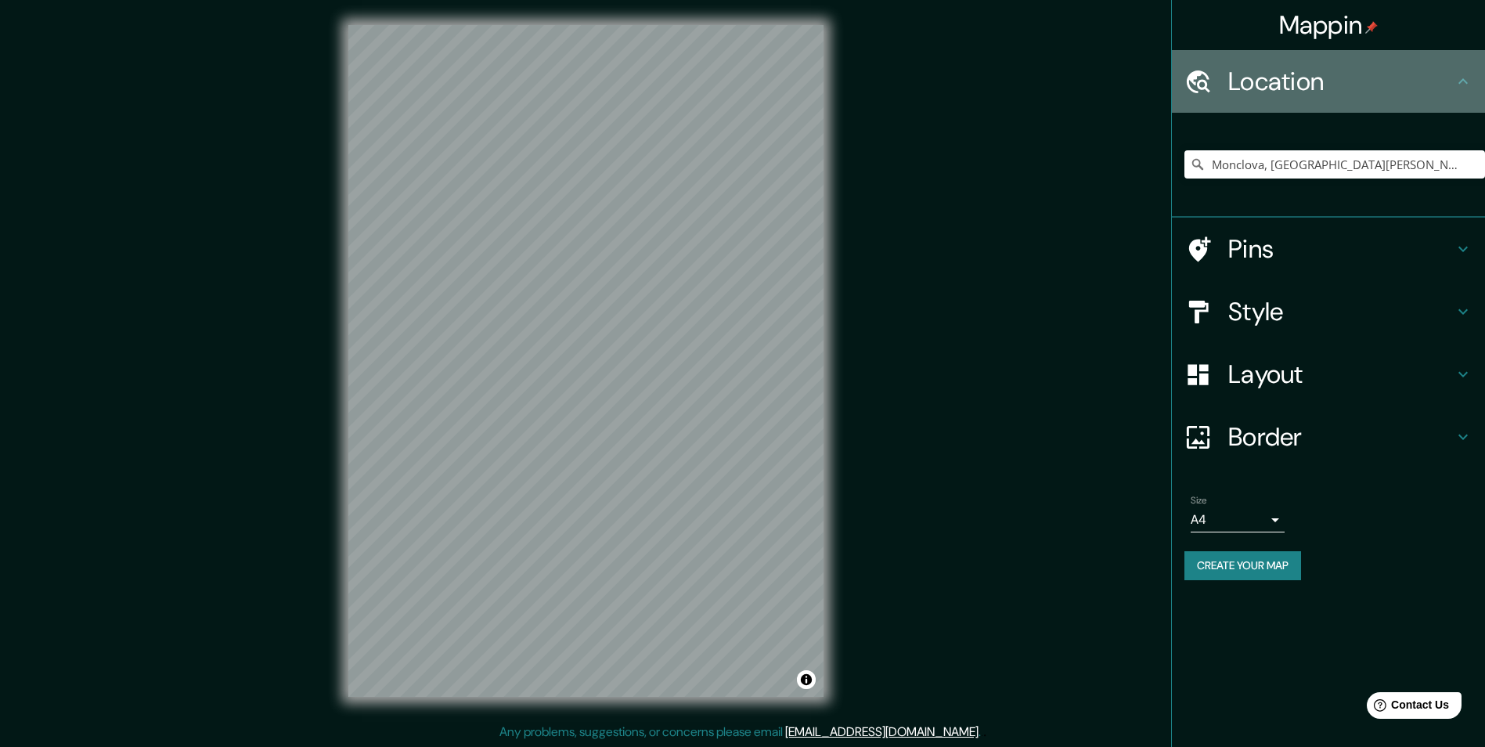
click at [1285, 89] on h4 "Location" at bounding box center [1340, 81] width 225 height 31
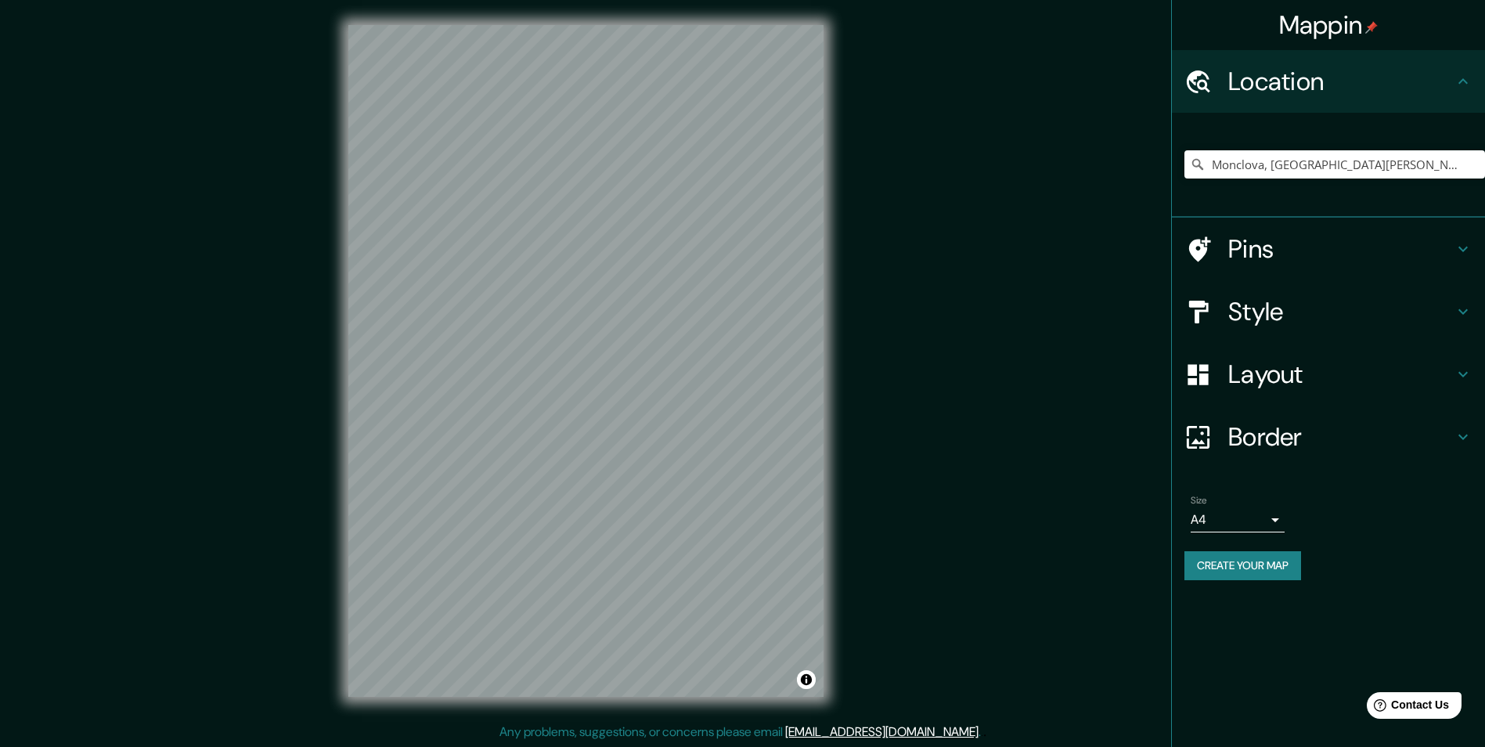
click at [1274, 225] on div "Pins" at bounding box center [1328, 249] width 313 height 63
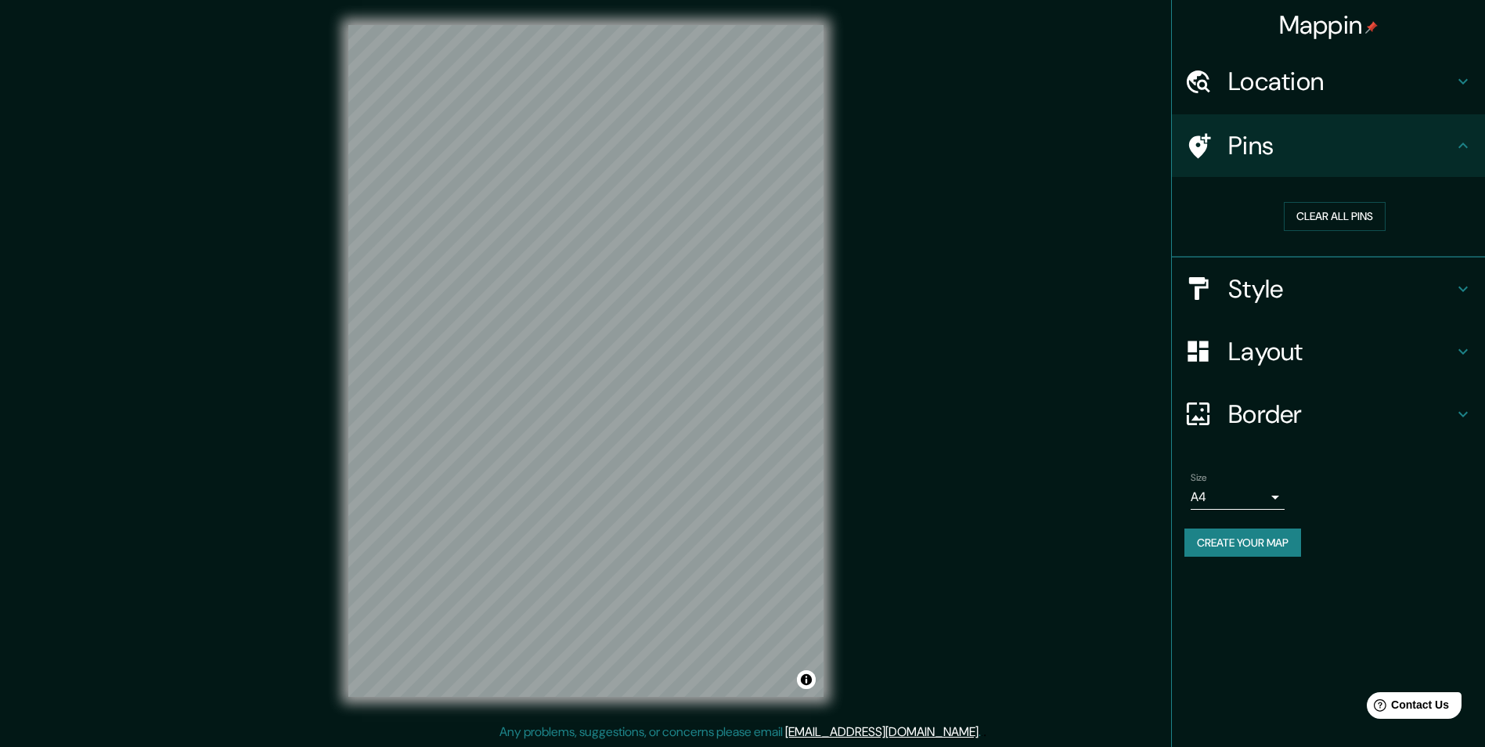
click at [1267, 283] on h4 "Style" at bounding box center [1340, 288] width 225 height 31
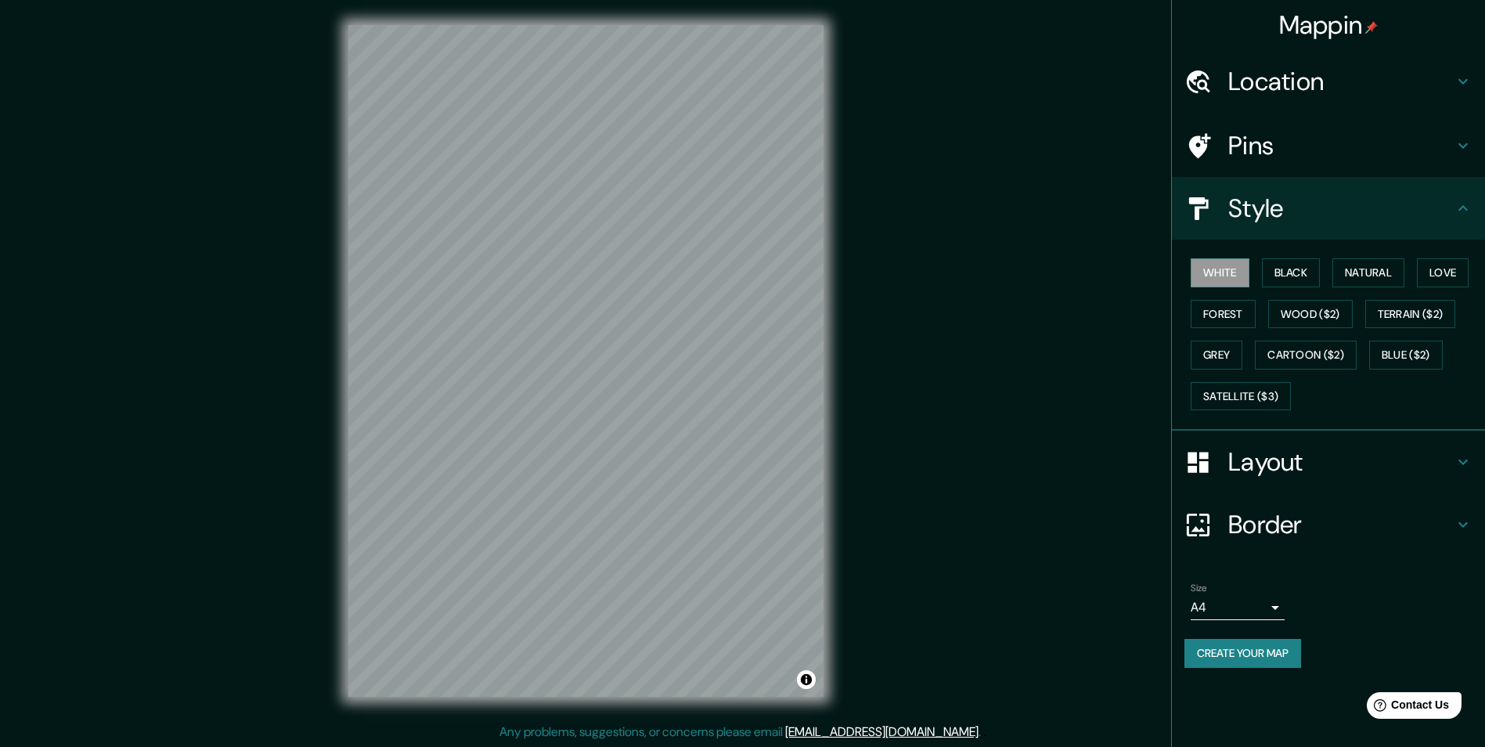
click at [1245, 139] on h4 "Pins" at bounding box center [1340, 145] width 225 height 31
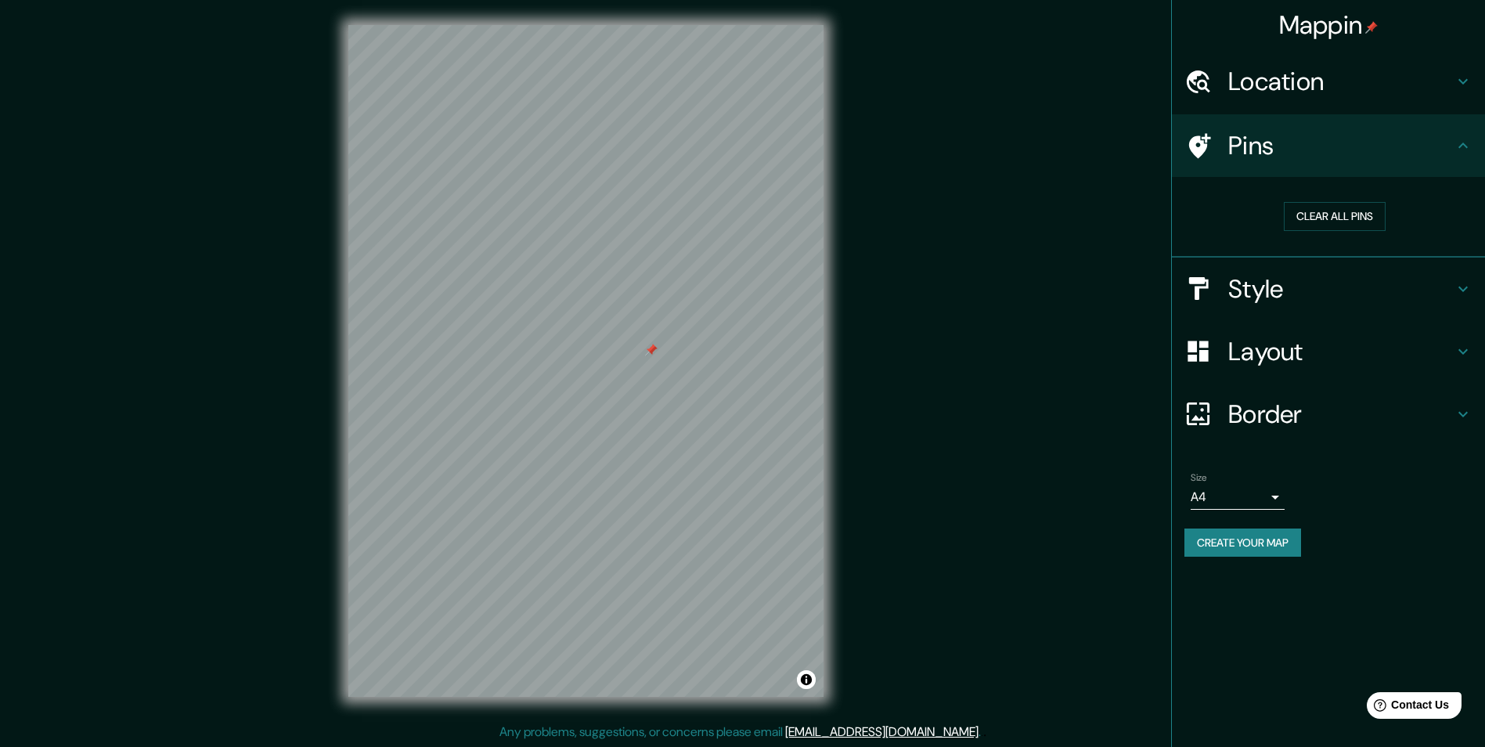
click at [1269, 550] on button "Create your map" at bounding box center [1242, 542] width 117 height 29
click at [652, 25] on div at bounding box center [585, 25] width 475 height 0
click at [650, 351] on div at bounding box center [651, 350] width 13 height 13
click at [659, 351] on div at bounding box center [658, 349] width 13 height 13
click at [1274, 409] on h4 "Border" at bounding box center [1340, 413] width 225 height 31
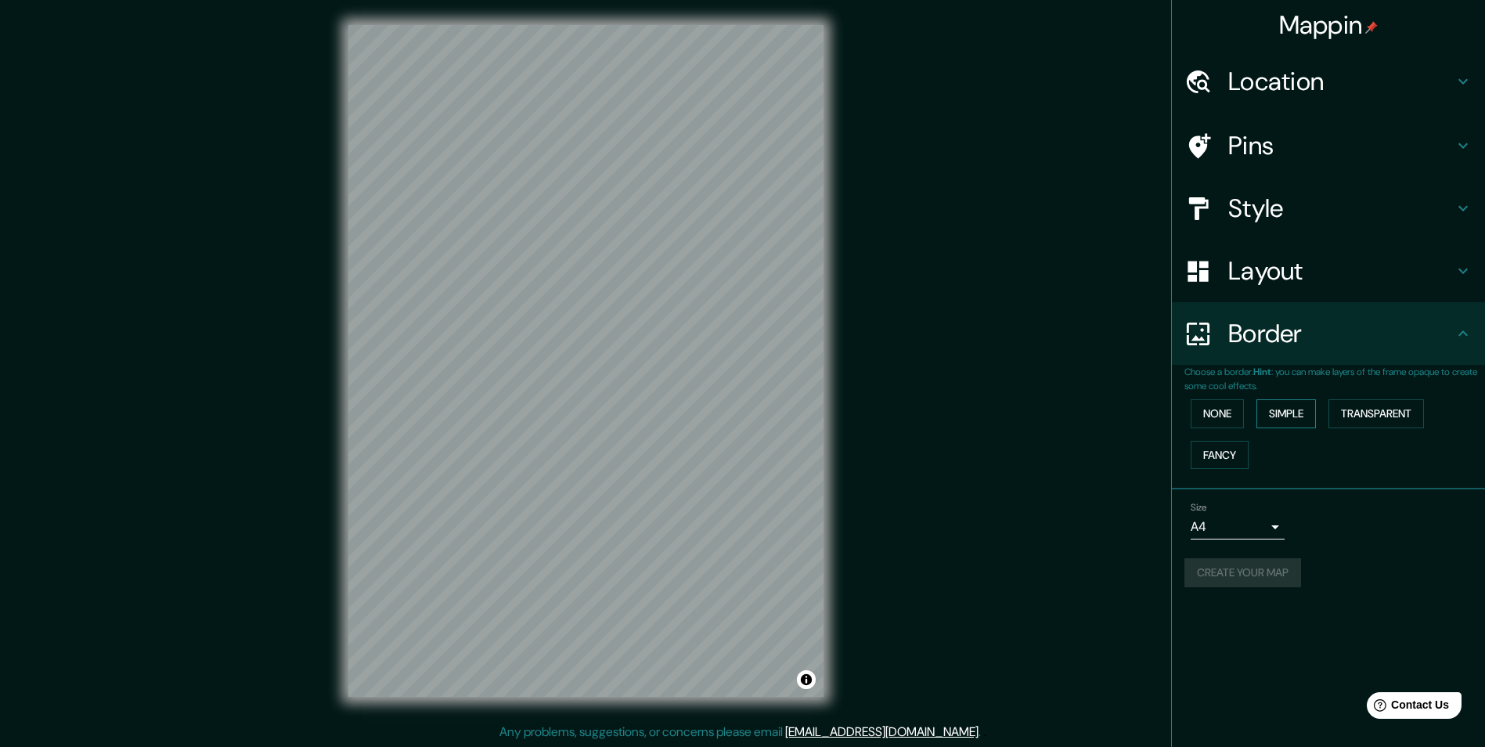
click at [1280, 417] on button "Simple" at bounding box center [1285, 413] width 59 height 29
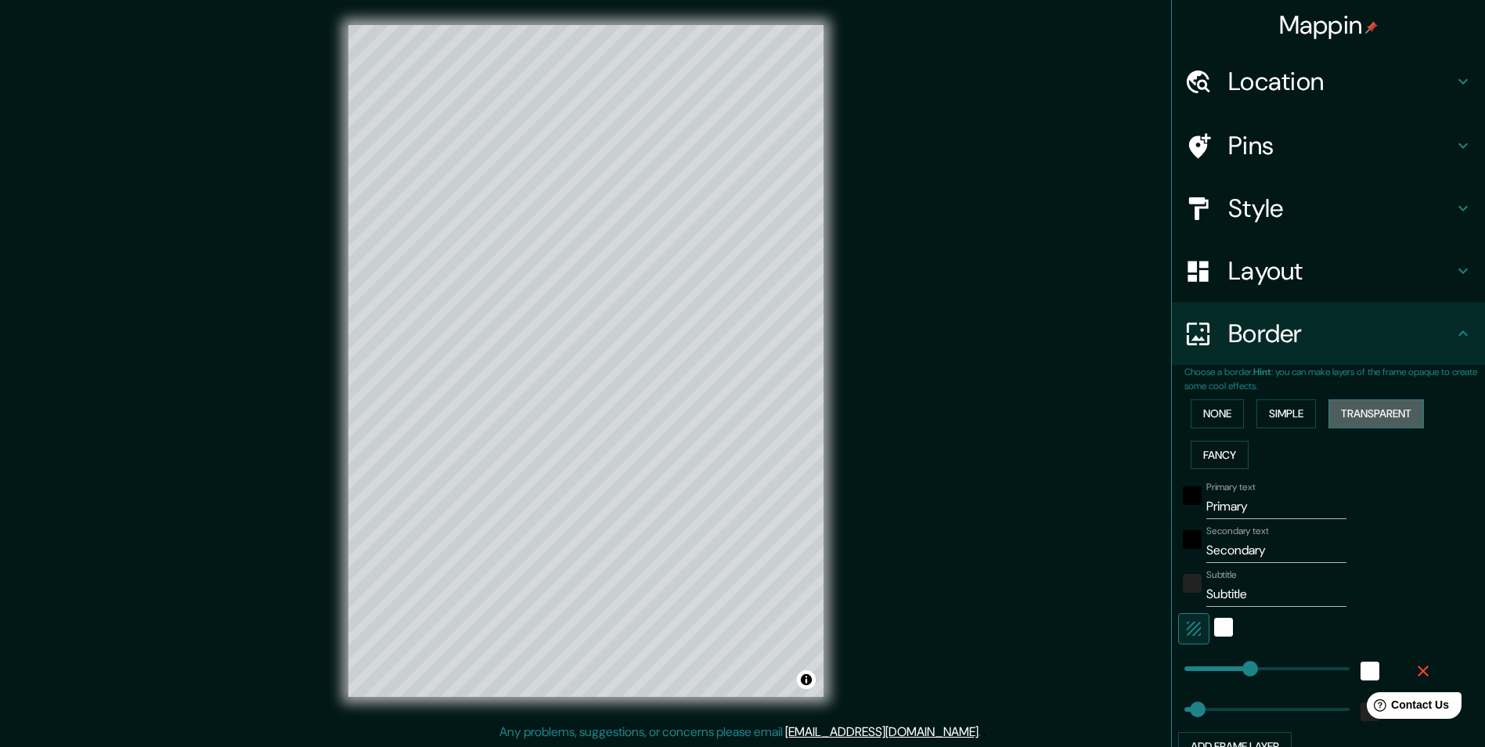
click at [1342, 413] on button "Transparent" at bounding box center [1376, 413] width 96 height 29
click at [1218, 456] on button "Fancy" at bounding box center [1220, 455] width 58 height 29
click at [1211, 413] on button "None" at bounding box center [1217, 413] width 53 height 29
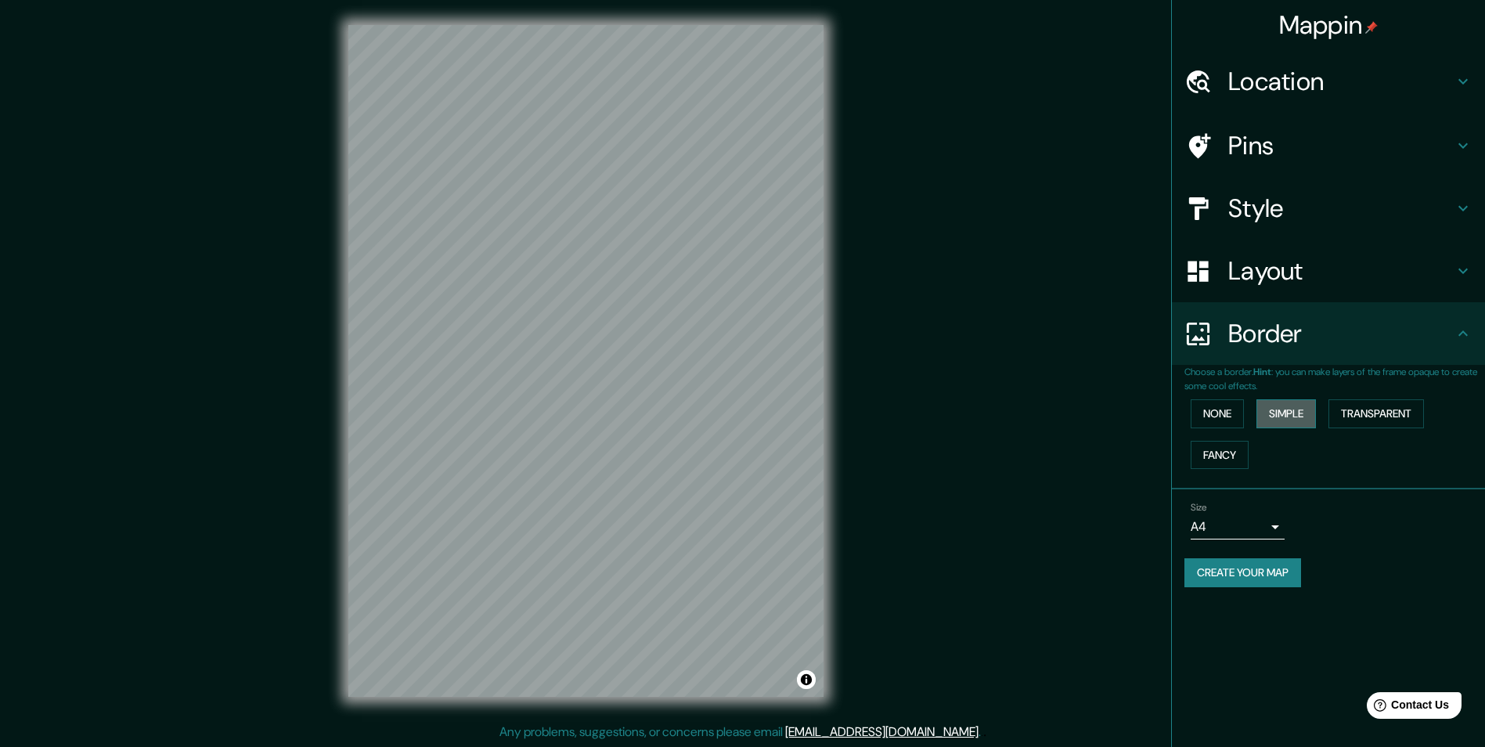
click at [1263, 417] on button "Simple" at bounding box center [1285, 413] width 59 height 29
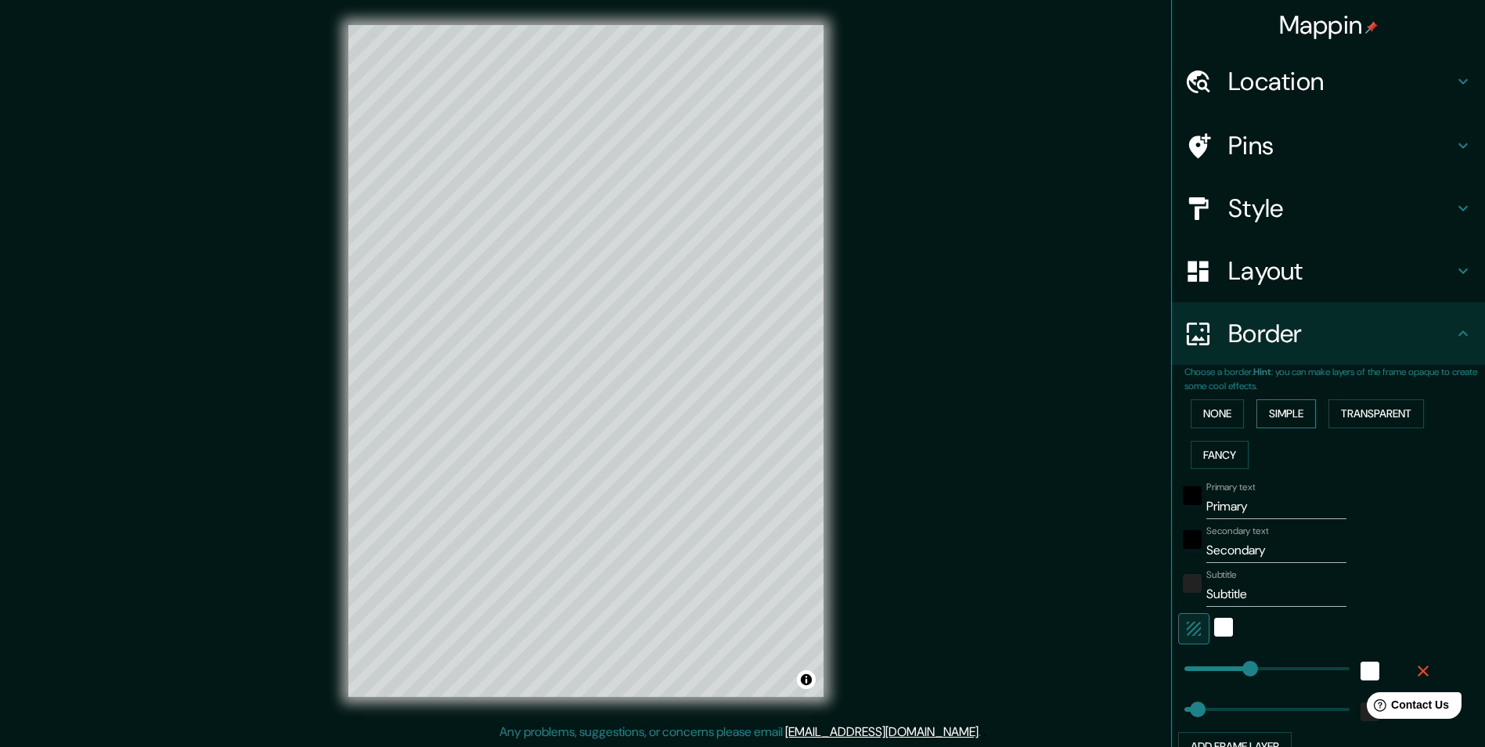
drag, startPoint x: 1340, startPoint y: 418, endPoint x: 1248, endPoint y: 424, distance: 92.6
click at [1338, 418] on button "Transparent" at bounding box center [1376, 413] width 96 height 29
click at [1201, 452] on button "Fancy" at bounding box center [1220, 455] width 58 height 29
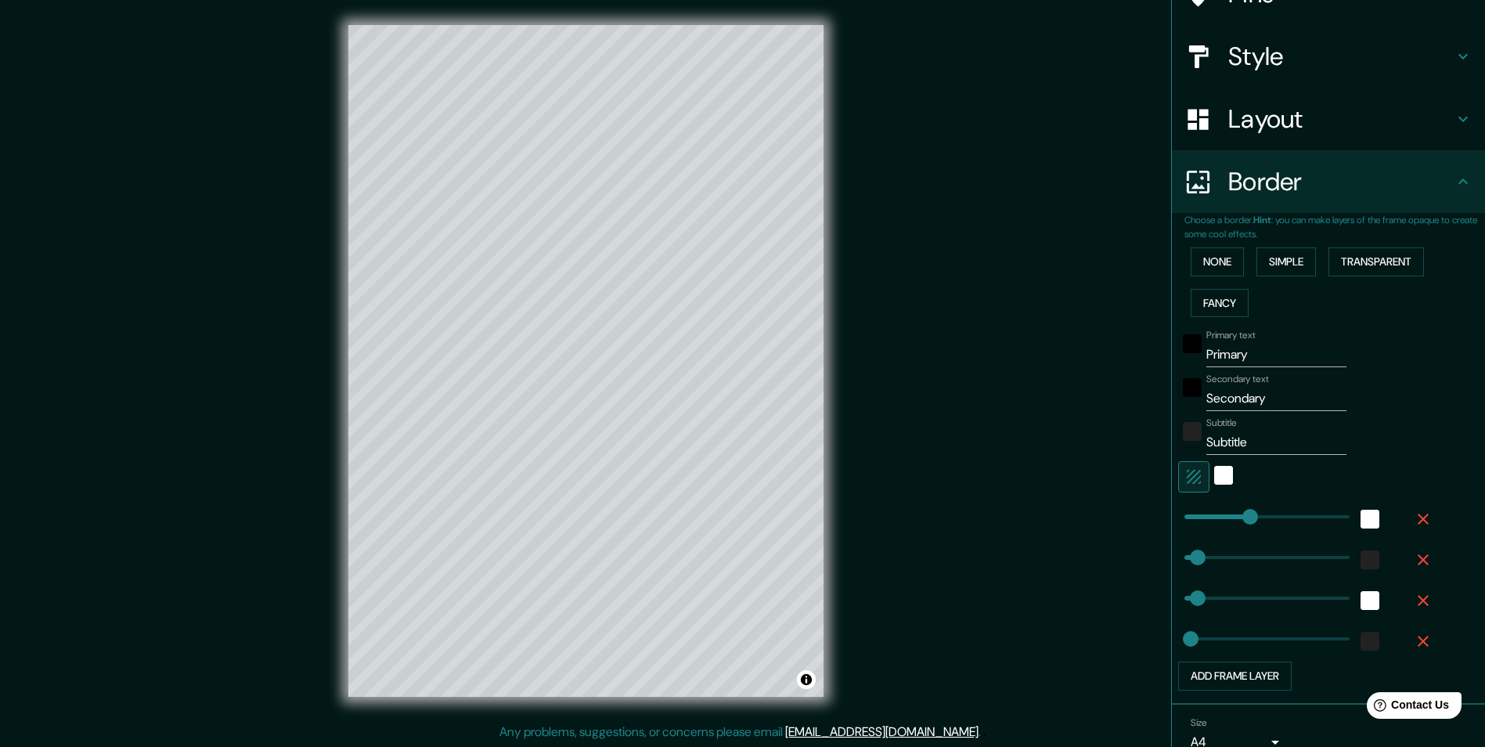
scroll to position [225, 0]
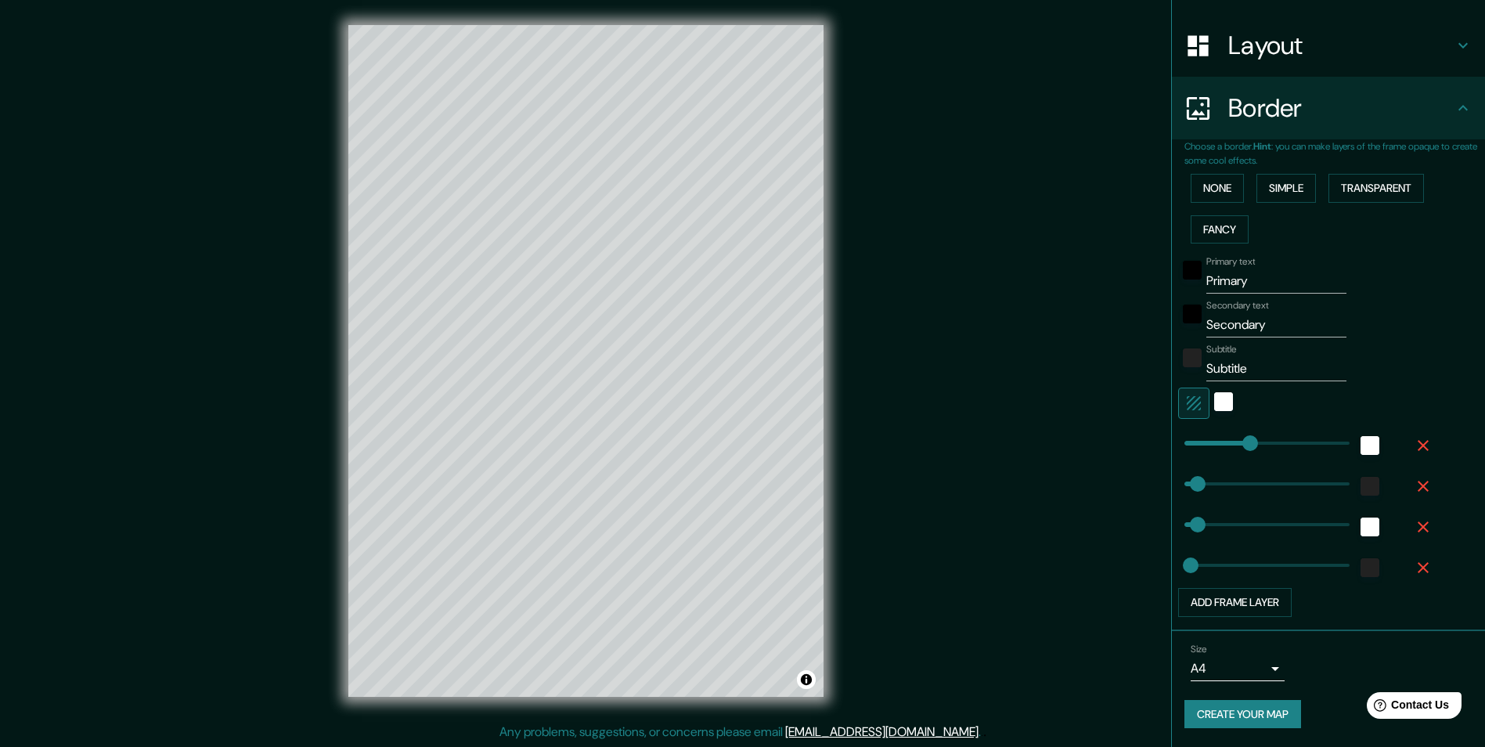
click at [1239, 707] on button "Create your map" at bounding box center [1242, 714] width 117 height 29
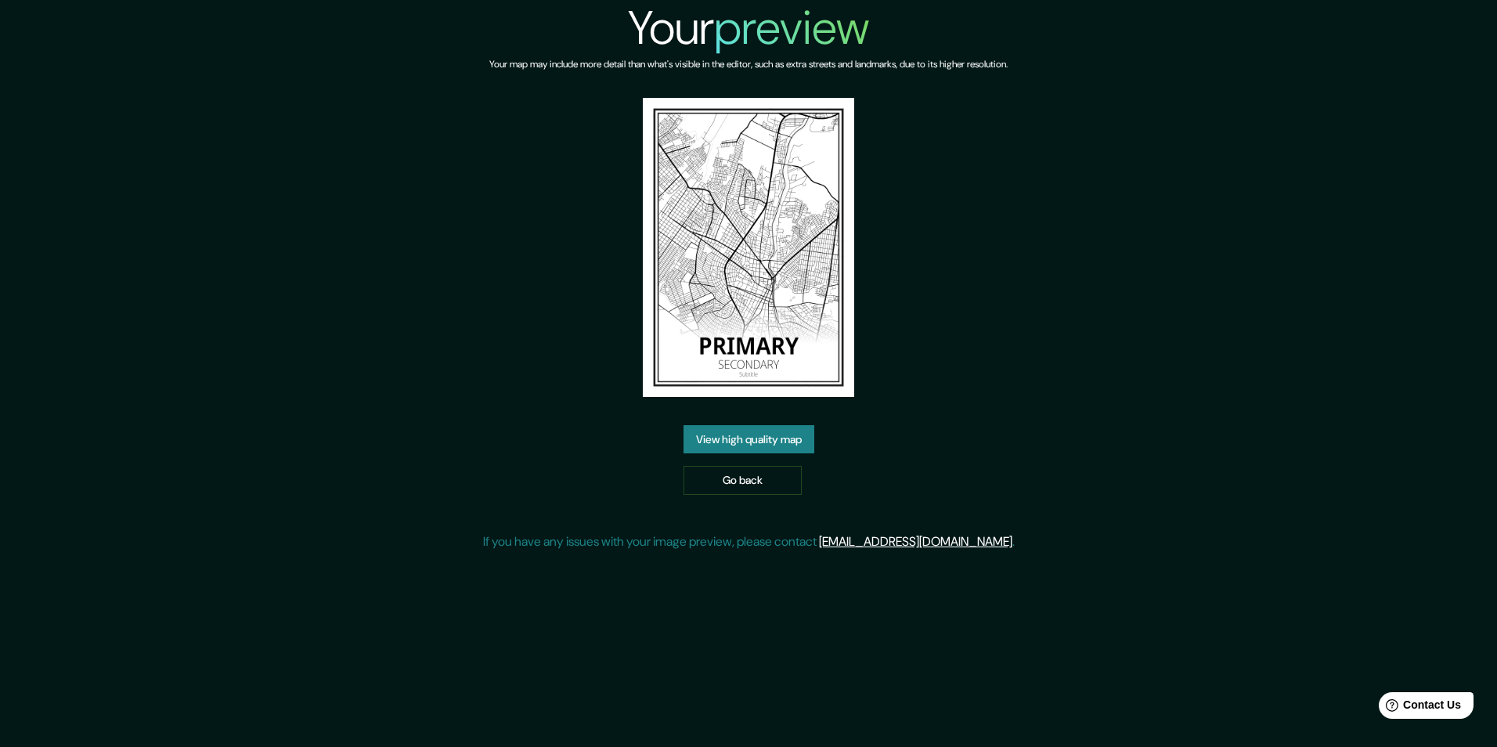
click at [770, 441] on link "View high quality map" at bounding box center [748, 439] width 131 height 29
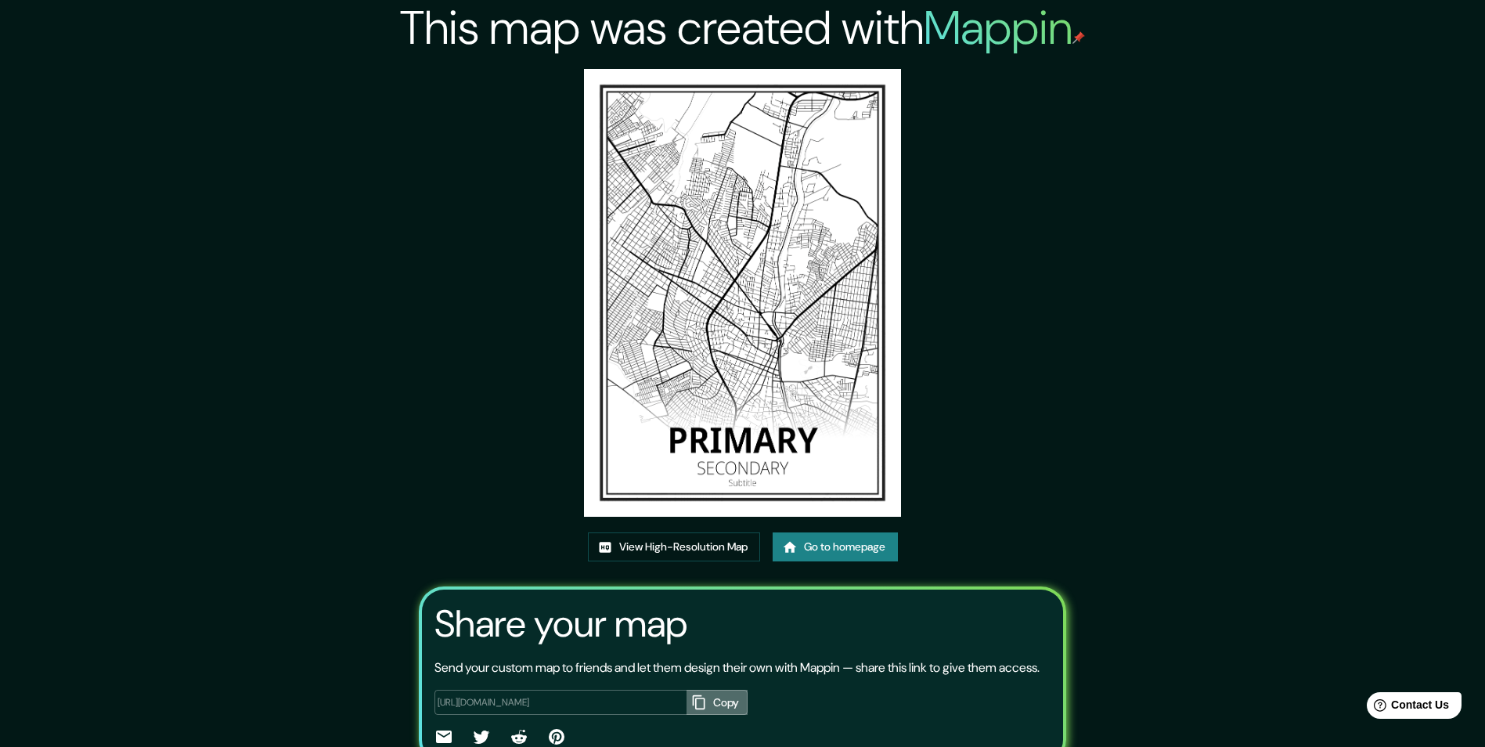
click at [709, 715] on button "Copy" at bounding box center [717, 703] width 61 height 26
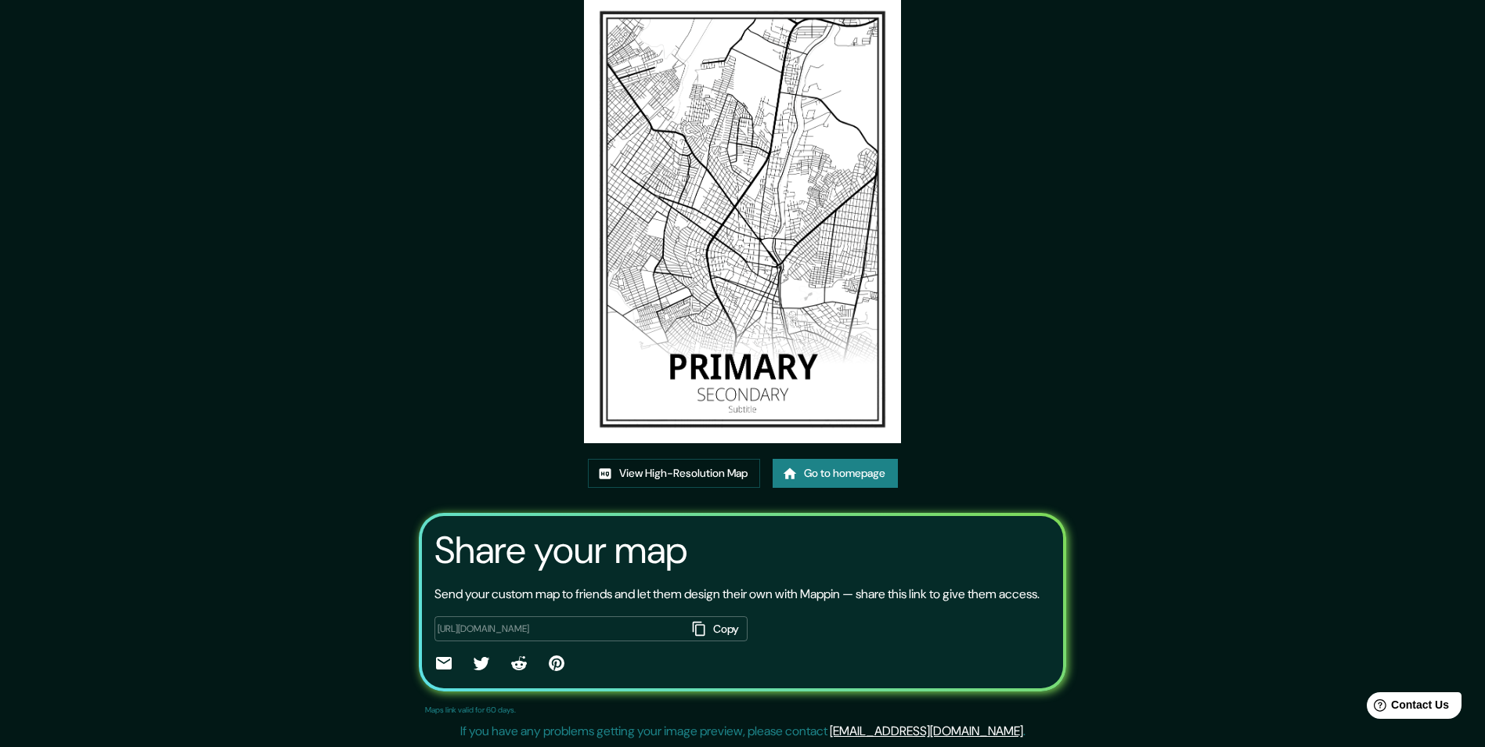
scroll to position [92, 0]
click at [699, 459] on link "View High-Resolution Map" at bounding box center [674, 473] width 172 height 29
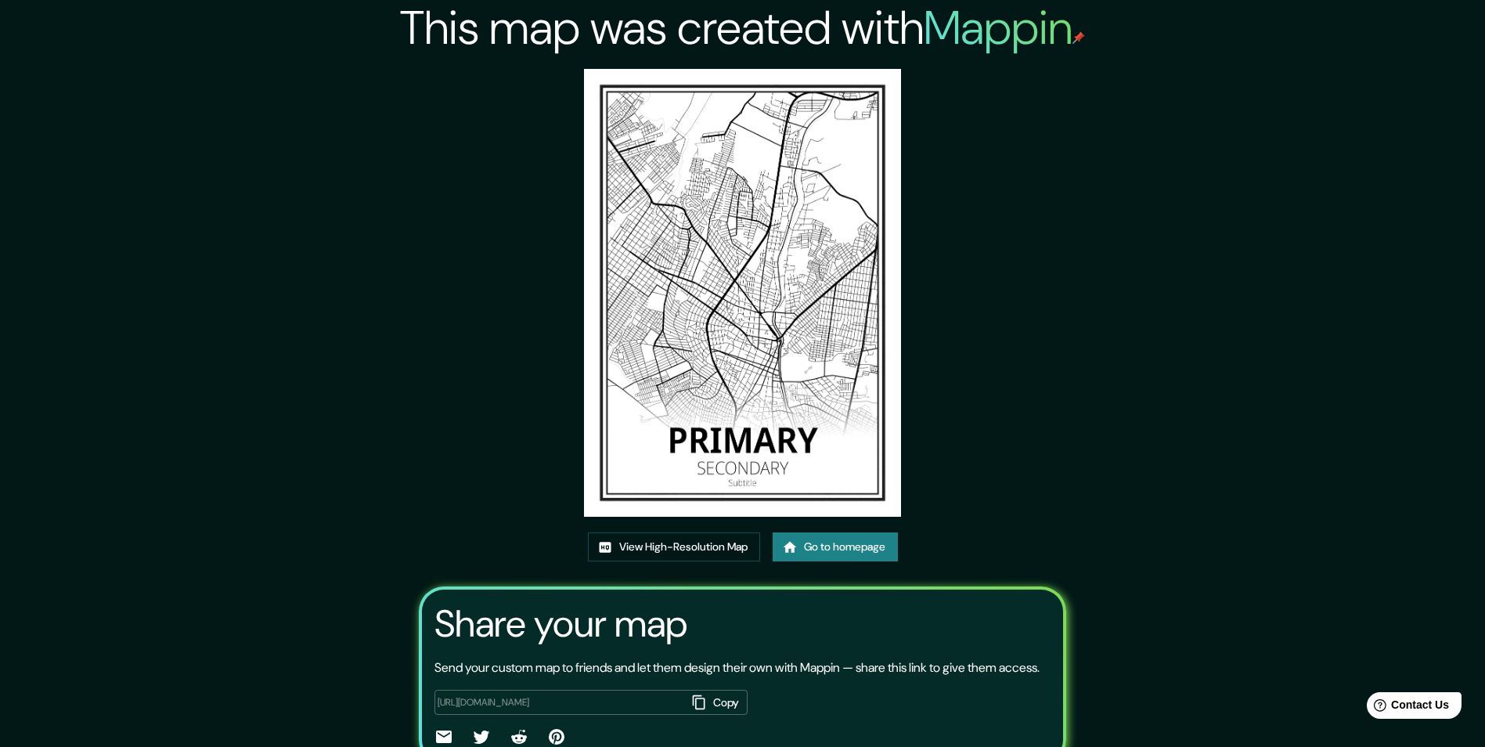
click at [979, 18] on h2 "Mappin" at bounding box center [1004, 28] width 161 height 62
drag, startPoint x: 824, startPoint y: 571, endPoint x: 825, endPoint y: 563, distance: 8.6
click at [824, 570] on div "View High-Resolution Map Go to homepage" at bounding box center [743, 552] width 310 height 41
click at [826, 558] on link "Go to homepage" at bounding box center [835, 546] width 125 height 29
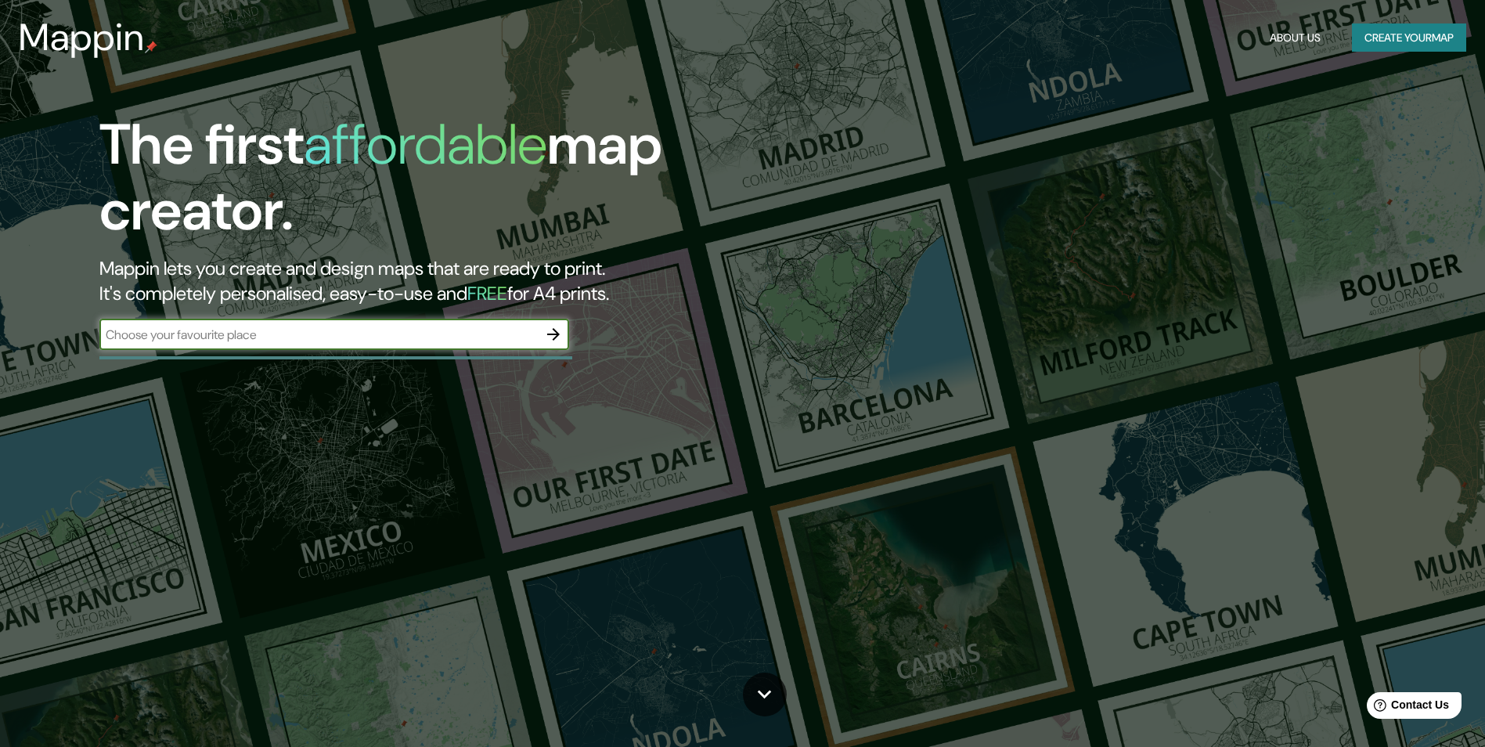
click at [469, 333] on input "text" at bounding box center [318, 335] width 438 height 18
type input "Monclova"
click at [551, 345] on button "button" at bounding box center [553, 334] width 31 height 31
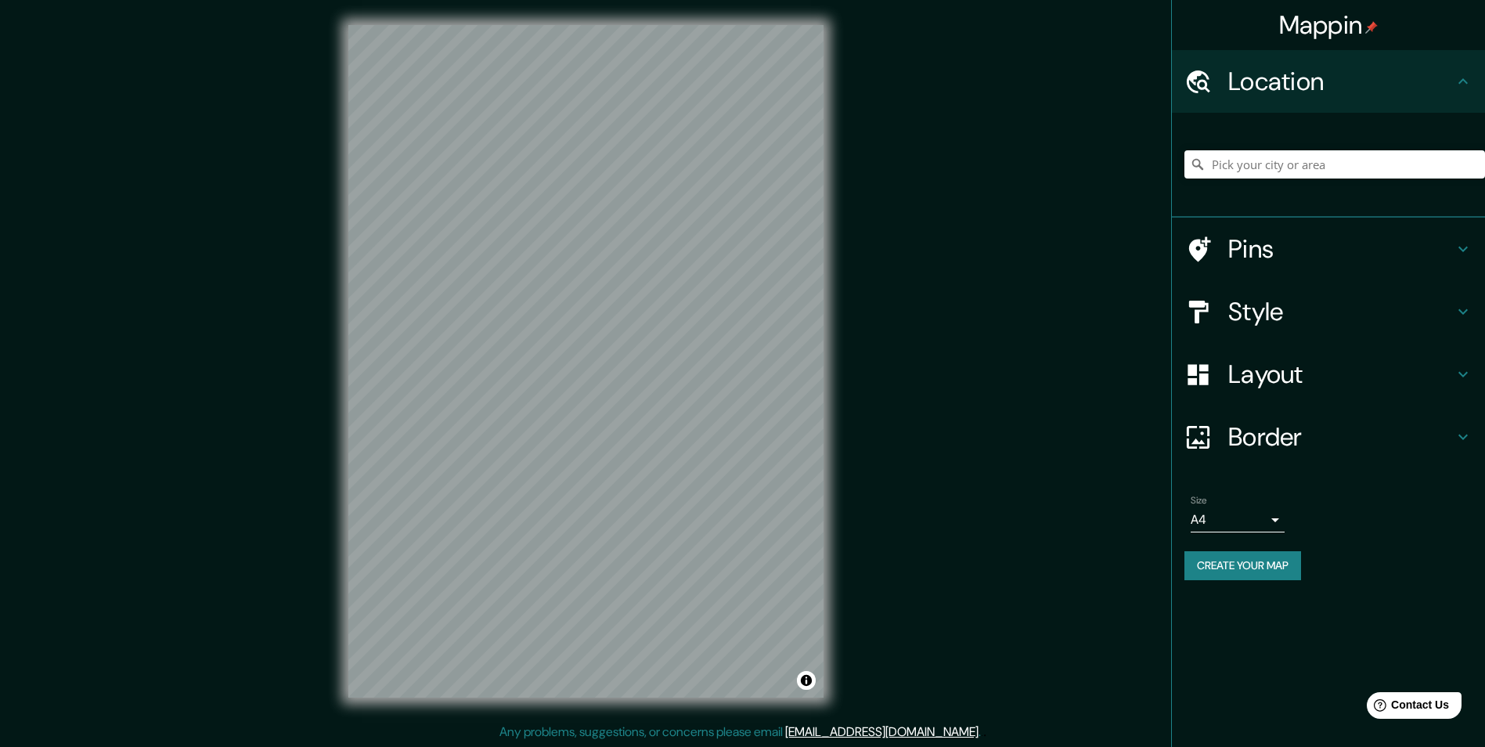
click at [1254, 148] on div at bounding box center [1334, 164] width 301 height 78
click at [1257, 150] on div at bounding box center [1334, 164] width 301 height 78
click at [1263, 152] on input "Pick your city or area" at bounding box center [1334, 164] width 301 height 28
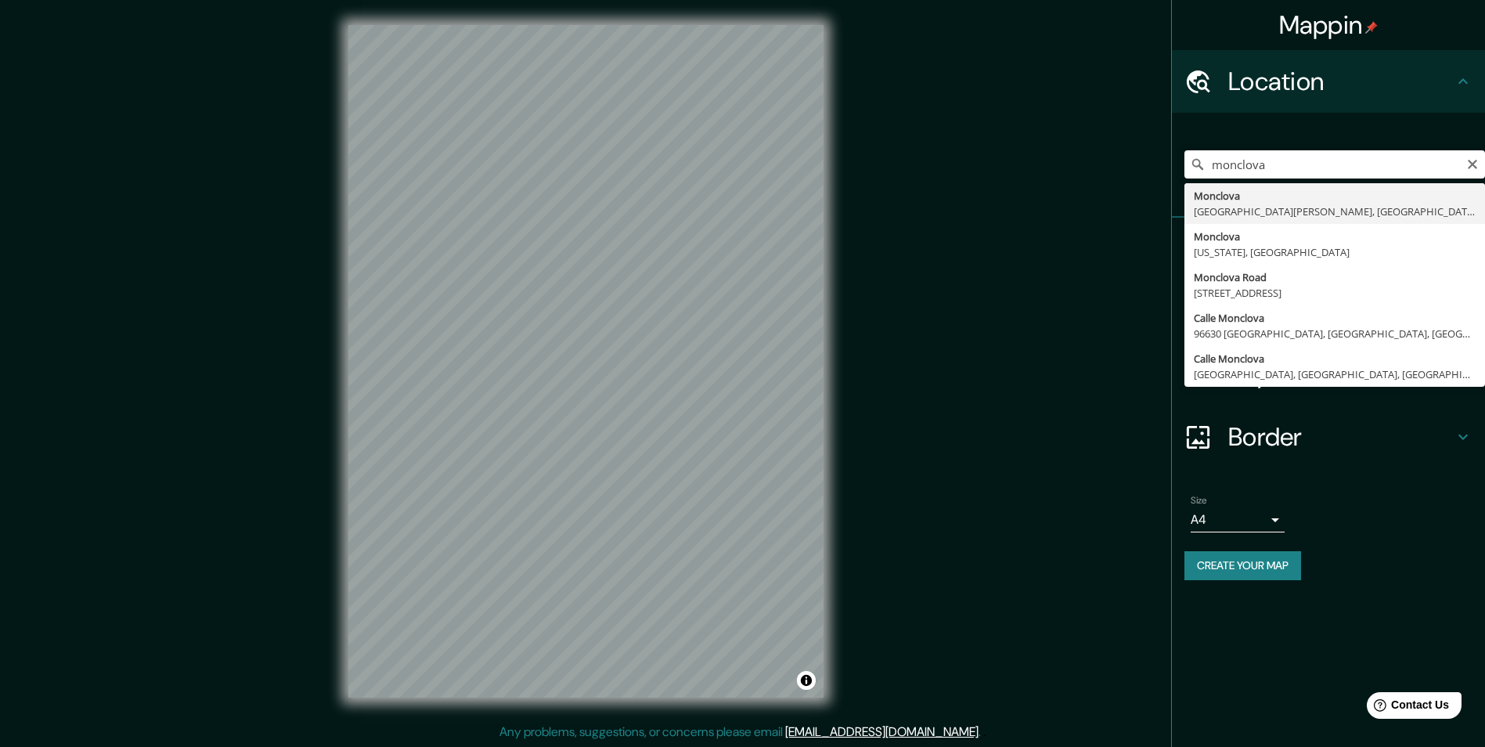
type input "Monclova, [GEOGRAPHIC_DATA][PERSON_NAME], [GEOGRAPHIC_DATA]"
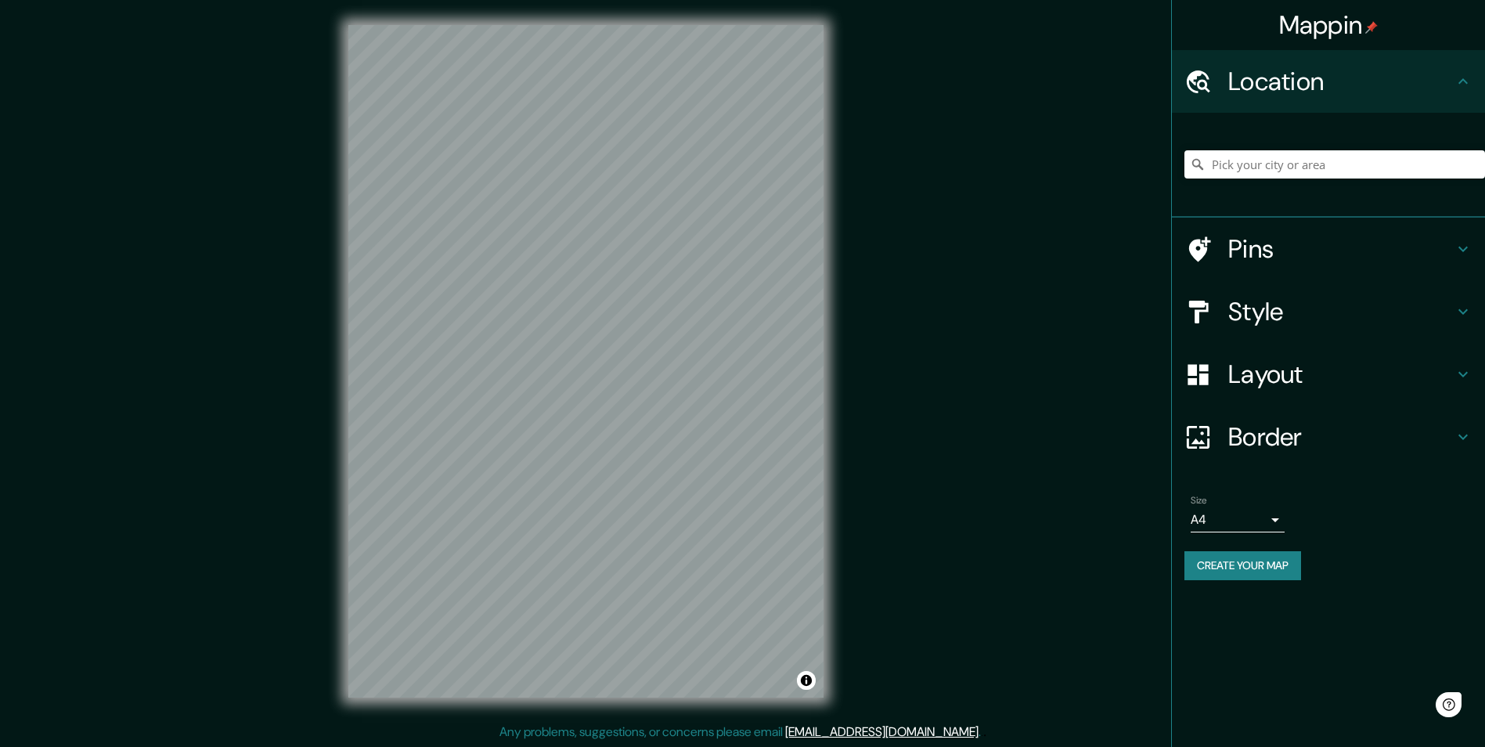
click at [894, 41] on div "Mappin Location Pins Style Layout Border Choose a border. Hint : you can make l…" at bounding box center [742, 374] width 1485 height 748
drag, startPoint x: 1120, startPoint y: 13, endPoint x: 1212, endPoint y: 7, distance: 91.8
click at [1133, 12] on div "Mappin Location Pins Style Layout Border Choose a border. Hint : you can make l…" at bounding box center [742, 374] width 1485 height 748
